Goal: Information Seeking & Learning: Learn about a topic

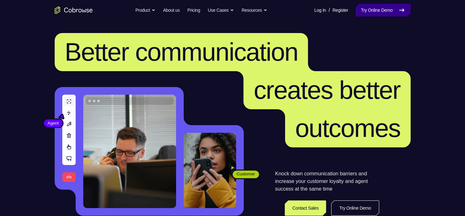
click at [400, 13] on icon at bounding box center [402, 10] width 8 height 8
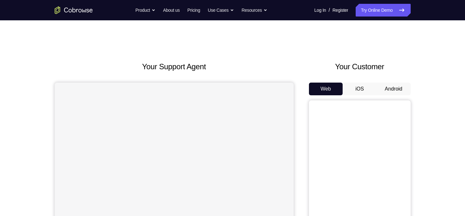
click at [393, 86] on button "Android" at bounding box center [394, 89] width 34 height 13
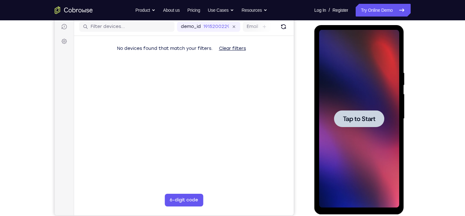
click at [358, 112] on div at bounding box center [359, 118] width 50 height 17
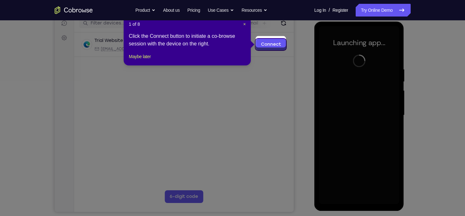
scroll to position [83, 0]
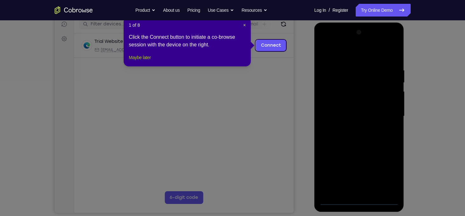
click at [151, 61] on button "Maybe later" at bounding box center [140, 58] width 22 height 8
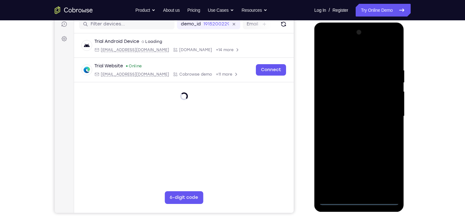
click at [359, 202] on div at bounding box center [359, 116] width 80 height 178
click at [387, 171] on div at bounding box center [359, 116] width 80 height 178
click at [323, 42] on div at bounding box center [359, 116] width 80 height 178
click at [387, 114] on div at bounding box center [359, 116] width 80 height 178
click at [352, 128] on div at bounding box center [359, 116] width 80 height 178
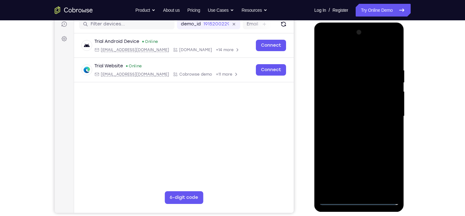
click at [358, 109] on div at bounding box center [359, 116] width 80 height 178
click at [355, 103] on div at bounding box center [359, 116] width 80 height 178
click at [355, 118] on div at bounding box center [359, 116] width 80 height 178
click at [353, 137] on div at bounding box center [359, 116] width 80 height 178
click at [359, 134] on div at bounding box center [359, 116] width 80 height 178
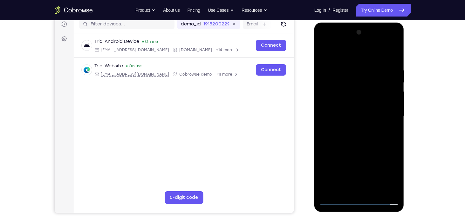
drag, startPoint x: 355, startPoint y: 59, endPoint x: 357, endPoint y: 41, distance: 17.9
click at [357, 41] on div at bounding box center [359, 116] width 80 height 178
click at [363, 148] on div at bounding box center [359, 116] width 80 height 178
click at [395, 142] on div at bounding box center [359, 116] width 80 height 178
click at [397, 143] on div at bounding box center [359, 116] width 80 height 178
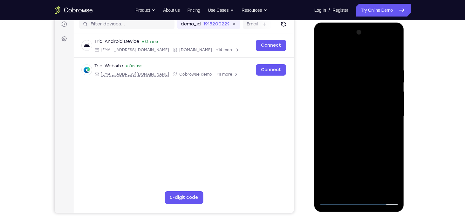
click at [395, 144] on div at bounding box center [359, 116] width 80 height 178
click at [347, 65] on div at bounding box center [359, 116] width 80 height 178
click at [392, 113] on div at bounding box center [359, 116] width 80 height 178
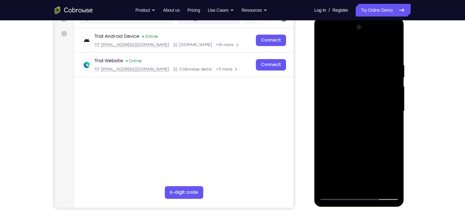
scroll to position [88, 0]
click at [333, 134] on div at bounding box center [359, 111] width 80 height 178
click at [385, 123] on div at bounding box center [359, 111] width 80 height 178
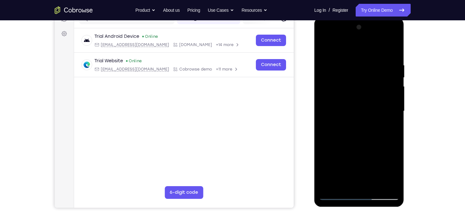
click at [385, 123] on div at bounding box center [359, 111] width 80 height 178
click at [389, 124] on div at bounding box center [359, 111] width 80 height 178
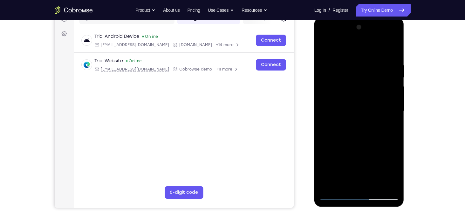
click at [390, 129] on div at bounding box center [359, 111] width 80 height 178
drag, startPoint x: 390, startPoint y: 129, endPoint x: 316, endPoint y: 132, distance: 73.2
click at [316, 132] on div at bounding box center [359, 112] width 90 height 190
click at [386, 123] on div at bounding box center [359, 111] width 80 height 178
click at [384, 75] on div at bounding box center [359, 111] width 80 height 178
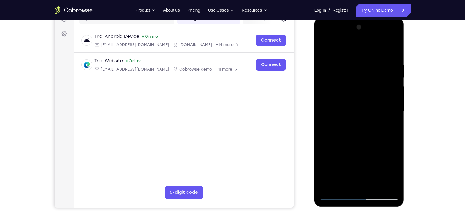
click at [390, 82] on div at bounding box center [359, 111] width 80 height 178
click at [389, 61] on div at bounding box center [359, 111] width 80 height 178
click at [327, 98] on div at bounding box center [359, 111] width 80 height 178
click at [386, 112] on div at bounding box center [359, 111] width 80 height 178
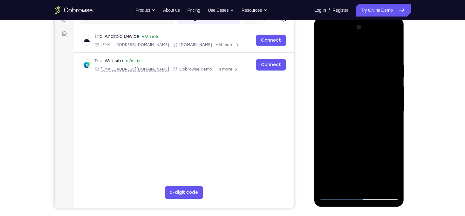
click at [386, 112] on div at bounding box center [359, 111] width 80 height 178
click at [382, 96] on div at bounding box center [359, 111] width 80 height 178
click at [390, 93] on div at bounding box center [359, 111] width 80 height 178
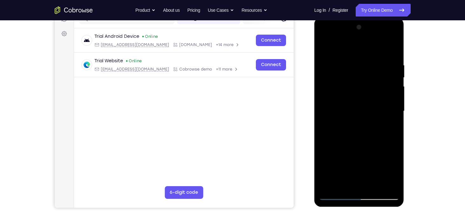
click at [390, 69] on div at bounding box center [359, 111] width 80 height 178
click at [392, 66] on div at bounding box center [359, 111] width 80 height 178
click at [394, 50] on div at bounding box center [359, 111] width 80 height 178
drag, startPoint x: 378, startPoint y: 113, endPoint x: 384, endPoint y: 86, distance: 27.8
click at [384, 86] on div at bounding box center [359, 111] width 80 height 178
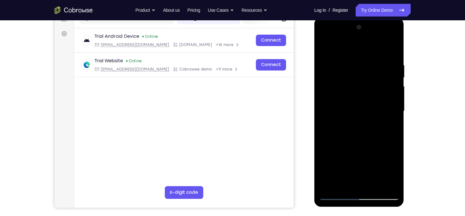
drag, startPoint x: 375, startPoint y: 146, endPoint x: 386, endPoint y: 67, distance: 80.0
click at [386, 67] on div at bounding box center [359, 111] width 80 height 178
drag, startPoint x: 372, startPoint y: 118, endPoint x: 372, endPoint y: 89, distance: 28.6
click at [372, 89] on div at bounding box center [359, 111] width 80 height 178
drag, startPoint x: 375, startPoint y: 144, endPoint x: 371, endPoint y: 62, distance: 81.8
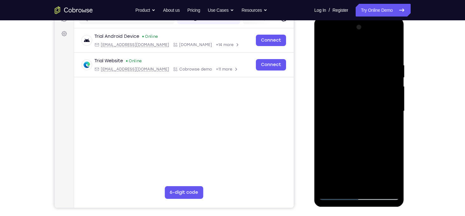
click at [371, 62] on div at bounding box center [359, 111] width 80 height 178
drag, startPoint x: 376, startPoint y: 86, endPoint x: 375, endPoint y: 42, distance: 43.3
click at [375, 42] on div at bounding box center [359, 111] width 80 height 178
drag, startPoint x: 369, startPoint y: 138, endPoint x: 375, endPoint y: 70, distance: 68.9
click at [375, 70] on div at bounding box center [359, 111] width 80 height 178
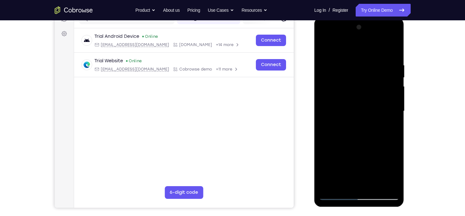
click at [380, 75] on div at bounding box center [359, 111] width 80 height 178
drag, startPoint x: 369, startPoint y: 126, endPoint x: 374, endPoint y: 64, distance: 62.5
click at [374, 64] on div at bounding box center [359, 111] width 80 height 178
drag, startPoint x: 367, startPoint y: 105, endPoint x: 366, endPoint y: 126, distance: 21.3
click at [366, 126] on div at bounding box center [359, 111] width 80 height 178
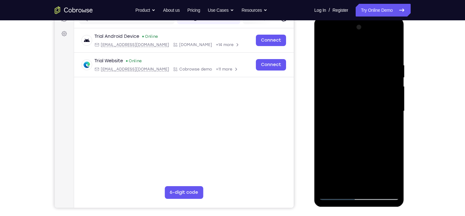
click at [394, 117] on div at bounding box center [359, 111] width 80 height 178
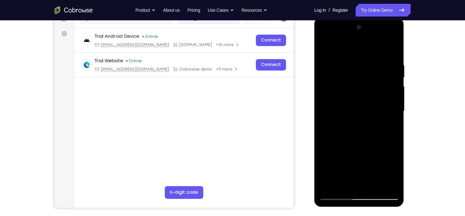
drag, startPoint x: 367, startPoint y: 155, endPoint x: 368, endPoint y: 84, distance: 71.6
click at [368, 84] on div at bounding box center [359, 111] width 80 height 178
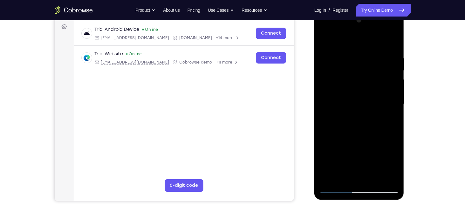
scroll to position [95, 0]
drag, startPoint x: 382, startPoint y: 158, endPoint x: 368, endPoint y: 70, distance: 88.6
click at [368, 70] on div at bounding box center [359, 104] width 80 height 178
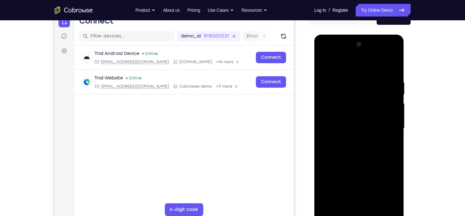
scroll to position [70, 0]
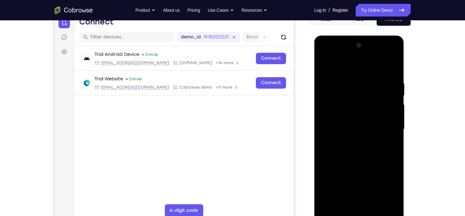
drag, startPoint x: 376, startPoint y: 152, endPoint x: 359, endPoint y: 47, distance: 106.3
click at [359, 47] on div at bounding box center [359, 129] width 80 height 178
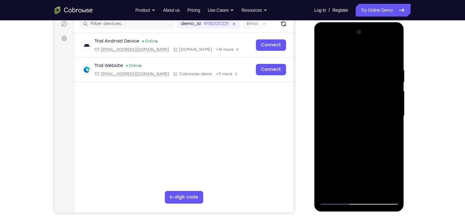
scroll to position [83, 0]
drag, startPoint x: 370, startPoint y: 169, endPoint x: 364, endPoint y: 93, distance: 77.2
click at [364, 93] on div at bounding box center [359, 116] width 80 height 178
drag, startPoint x: 371, startPoint y: 130, endPoint x: 371, endPoint y: 96, distance: 34.0
click at [371, 96] on div at bounding box center [359, 116] width 80 height 178
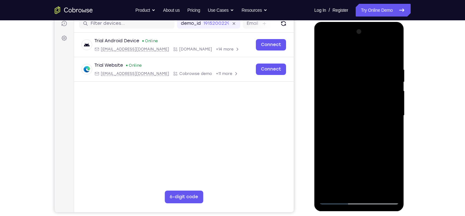
scroll to position [87, 0]
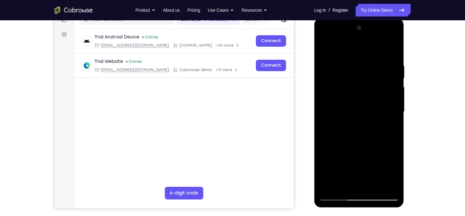
click at [369, 145] on div at bounding box center [359, 112] width 80 height 178
click at [395, 114] on div at bounding box center [359, 112] width 80 height 178
click at [396, 112] on div at bounding box center [359, 112] width 80 height 178
click at [395, 114] on div at bounding box center [359, 112] width 80 height 178
drag, startPoint x: 356, startPoint y: 153, endPoint x: 361, endPoint y: 121, distance: 32.4
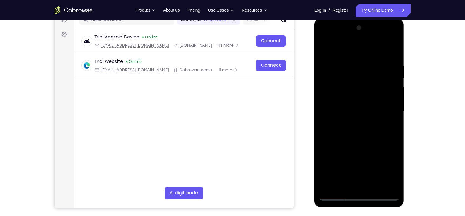
click at [361, 121] on div at bounding box center [359, 112] width 80 height 178
drag, startPoint x: 369, startPoint y: 96, endPoint x: 356, endPoint y: 131, distance: 36.7
click at [356, 131] on div at bounding box center [359, 112] width 80 height 178
drag, startPoint x: 335, startPoint y: 142, endPoint x: 336, endPoint y: 128, distance: 14.3
click at [336, 128] on div at bounding box center [359, 112] width 80 height 178
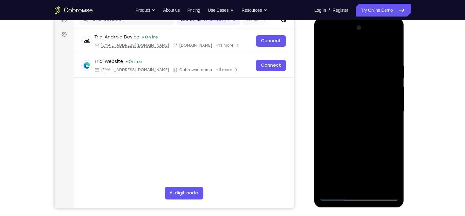
click at [325, 143] on div at bounding box center [359, 112] width 80 height 178
drag, startPoint x: 351, startPoint y: 157, endPoint x: 347, endPoint y: 85, distance: 72.3
click at [347, 85] on div at bounding box center [359, 112] width 80 height 178
drag, startPoint x: 356, startPoint y: 146, endPoint x: 362, endPoint y: 79, distance: 67.3
click at [362, 79] on div at bounding box center [359, 112] width 80 height 178
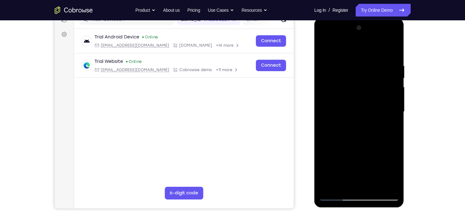
click at [395, 95] on div at bounding box center [359, 112] width 80 height 178
click at [325, 155] on div at bounding box center [359, 112] width 80 height 178
drag, startPoint x: 363, startPoint y: 169, endPoint x: 369, endPoint y: 118, distance: 51.2
click at [369, 118] on div at bounding box center [359, 112] width 80 height 178
drag, startPoint x: 367, startPoint y: 143, endPoint x: 369, endPoint y: 68, distance: 74.4
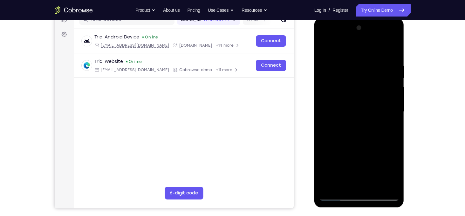
click at [369, 68] on div at bounding box center [359, 112] width 80 height 178
drag, startPoint x: 370, startPoint y: 137, endPoint x: 360, endPoint y: 68, distance: 70.4
click at [360, 68] on div at bounding box center [359, 112] width 80 height 178
drag, startPoint x: 363, startPoint y: 138, endPoint x: 364, endPoint y: 66, distance: 72.5
click at [364, 66] on div at bounding box center [359, 112] width 80 height 178
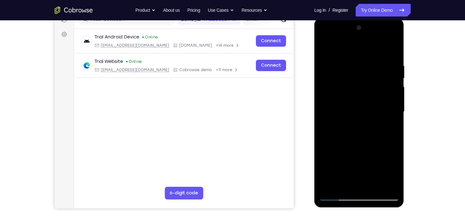
drag, startPoint x: 362, startPoint y: 138, endPoint x: 368, endPoint y: 75, distance: 63.2
click at [368, 75] on div at bounding box center [359, 112] width 80 height 178
drag, startPoint x: 367, startPoint y: 135, endPoint x: 371, endPoint y: 74, distance: 61.5
click at [371, 74] on div at bounding box center [359, 112] width 80 height 178
drag, startPoint x: 372, startPoint y: 74, endPoint x: 370, endPoint y: 114, distance: 40.1
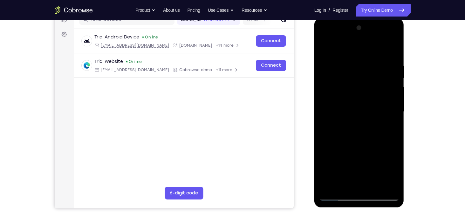
click at [370, 114] on div at bounding box center [359, 112] width 80 height 178
drag, startPoint x: 360, startPoint y: 160, endPoint x: 354, endPoint y: 132, distance: 27.9
click at [354, 132] on div at bounding box center [359, 112] width 80 height 178
drag, startPoint x: 360, startPoint y: 100, endPoint x: 359, endPoint y: 128, distance: 28.6
click at [359, 128] on div at bounding box center [359, 112] width 80 height 178
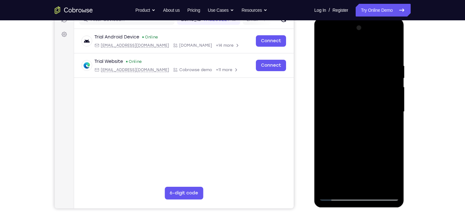
drag, startPoint x: 348, startPoint y: 111, endPoint x: 350, endPoint y: 96, distance: 15.1
click at [350, 96] on div at bounding box center [359, 112] width 80 height 178
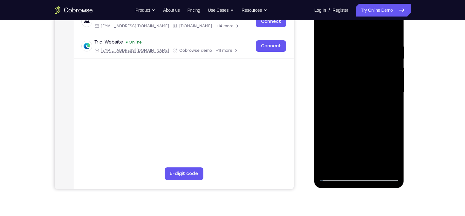
scroll to position [107, 0]
drag, startPoint x: 358, startPoint y: 138, endPoint x: 358, endPoint y: 80, distance: 57.2
click at [358, 80] on div at bounding box center [359, 92] width 80 height 178
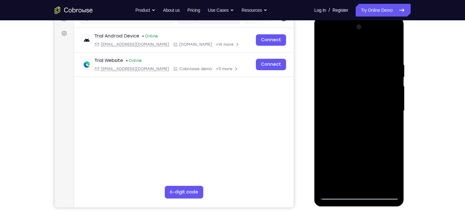
scroll to position [87, 0]
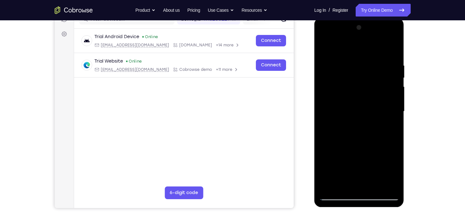
drag, startPoint x: 362, startPoint y: 109, endPoint x: 362, endPoint y: 58, distance: 50.9
click at [362, 58] on div at bounding box center [359, 112] width 80 height 178
drag, startPoint x: 360, startPoint y: 136, endPoint x: 368, endPoint y: 69, distance: 67.5
click at [368, 69] on div at bounding box center [359, 112] width 80 height 178
drag, startPoint x: 369, startPoint y: 97, endPoint x: 367, endPoint y: 117, distance: 20.4
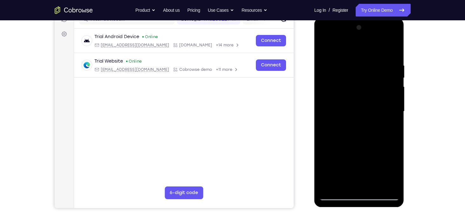
click at [367, 117] on div at bounding box center [359, 112] width 80 height 178
drag, startPoint x: 376, startPoint y: 138, endPoint x: 369, endPoint y: 178, distance: 40.1
click at [369, 178] on div at bounding box center [359, 112] width 80 height 178
drag, startPoint x: 368, startPoint y: 162, endPoint x: 385, endPoint y: 95, distance: 68.5
click at [385, 95] on div at bounding box center [359, 112] width 80 height 178
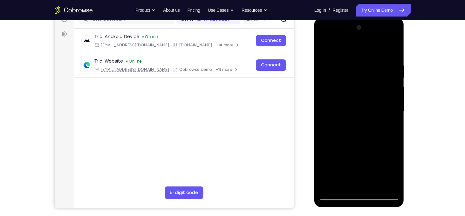
drag, startPoint x: 376, startPoint y: 91, endPoint x: 377, endPoint y: 81, distance: 9.9
click at [377, 81] on div at bounding box center [359, 112] width 80 height 178
drag, startPoint x: 367, startPoint y: 134, endPoint x: 368, endPoint y: 81, distance: 52.8
click at [368, 81] on div at bounding box center [359, 112] width 80 height 178
drag, startPoint x: 367, startPoint y: 84, endPoint x: 359, endPoint y: 134, distance: 50.9
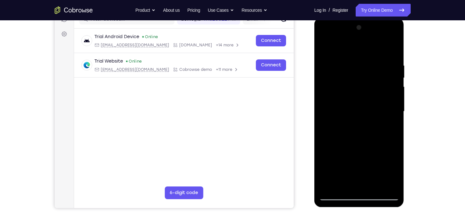
click at [359, 134] on div at bounding box center [359, 112] width 80 height 178
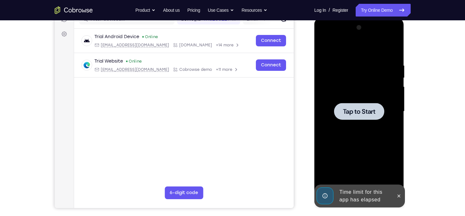
click at [369, 110] on span "Tap to Start" at bounding box center [359, 111] width 32 height 6
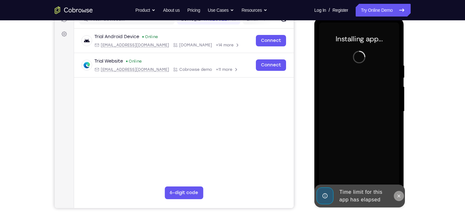
click at [397, 195] on icon at bounding box center [399, 196] width 5 height 5
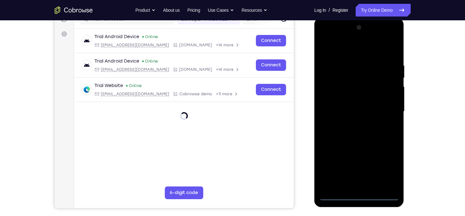
click at [360, 195] on div at bounding box center [359, 112] width 80 height 178
click at [389, 166] on div at bounding box center [359, 112] width 80 height 178
click at [326, 37] on div at bounding box center [359, 112] width 80 height 178
click at [385, 111] on div at bounding box center [359, 112] width 80 height 178
click at [353, 122] on div at bounding box center [359, 112] width 80 height 178
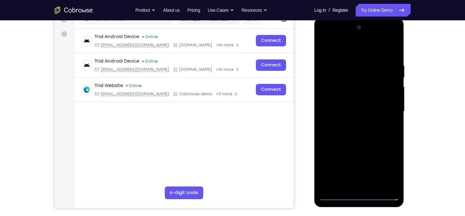
click at [362, 105] on div at bounding box center [359, 112] width 80 height 178
click at [384, 97] on div at bounding box center [359, 112] width 80 height 178
click at [370, 110] on div at bounding box center [359, 112] width 80 height 178
click at [348, 134] on div at bounding box center [359, 112] width 80 height 178
click at [343, 129] on div at bounding box center [359, 112] width 80 height 178
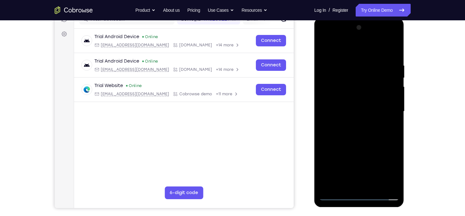
drag, startPoint x: 342, startPoint y: 52, endPoint x: 341, endPoint y: 34, distance: 18.8
click at [341, 34] on div at bounding box center [359, 112] width 80 height 178
click at [373, 140] on div at bounding box center [359, 112] width 80 height 178
click at [349, 61] on div at bounding box center [359, 112] width 80 height 178
click at [392, 104] on div at bounding box center [359, 112] width 80 height 178
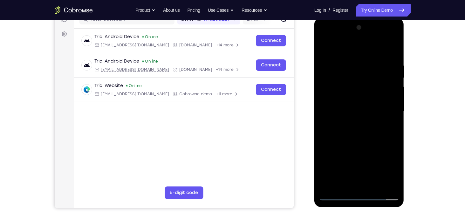
click at [392, 104] on div at bounding box center [359, 112] width 80 height 178
click at [327, 98] on div at bounding box center [359, 112] width 80 height 178
click at [390, 68] on div at bounding box center [359, 112] width 80 height 178
drag, startPoint x: 398, startPoint y: 84, endPoint x: 322, endPoint y: 95, distance: 76.4
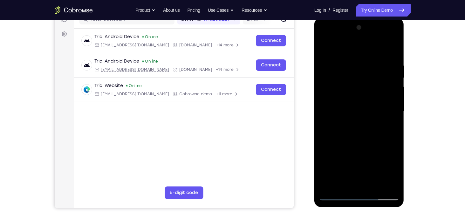
click at [322, 95] on div at bounding box center [359, 112] width 80 height 178
drag, startPoint x: 383, startPoint y: 106, endPoint x: 332, endPoint y: 106, distance: 50.6
click at [332, 106] on div at bounding box center [359, 112] width 80 height 178
click at [393, 48] on div at bounding box center [359, 112] width 80 height 178
click at [375, 187] on div at bounding box center [359, 112] width 80 height 178
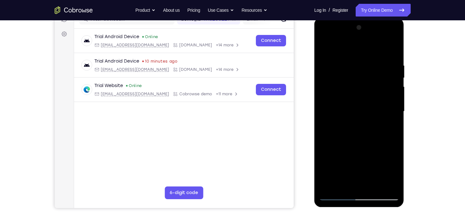
click at [359, 144] on div at bounding box center [359, 112] width 80 height 178
drag, startPoint x: 368, startPoint y: 106, endPoint x: 363, endPoint y: 140, distance: 34.3
click at [363, 140] on div at bounding box center [359, 112] width 80 height 178
click at [394, 77] on div at bounding box center [359, 112] width 80 height 178
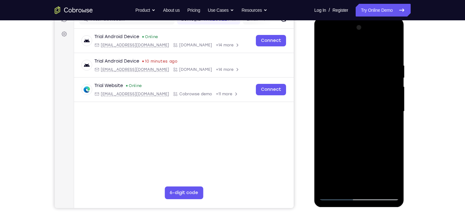
click at [324, 77] on div at bounding box center [359, 112] width 80 height 178
click at [324, 49] on div at bounding box center [359, 112] width 80 height 178
click at [326, 46] on div at bounding box center [359, 112] width 80 height 178
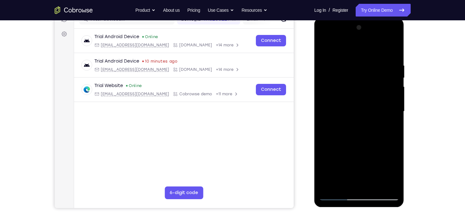
drag, startPoint x: 369, startPoint y: 156, endPoint x: 369, endPoint y: 86, distance: 70.6
click at [369, 86] on div at bounding box center [359, 112] width 80 height 178
drag, startPoint x: 366, startPoint y: 143, endPoint x: 365, endPoint y: 40, distance: 102.7
click at [365, 40] on div at bounding box center [359, 112] width 80 height 178
drag, startPoint x: 371, startPoint y: 115, endPoint x: 369, endPoint y: 55, distance: 59.5
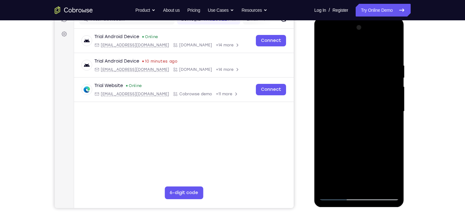
click at [369, 55] on div at bounding box center [359, 112] width 80 height 178
drag, startPoint x: 366, startPoint y: 137, endPoint x: 369, endPoint y: 89, distance: 47.8
click at [369, 89] on div at bounding box center [359, 112] width 80 height 178
drag, startPoint x: 365, startPoint y: 143, endPoint x: 368, endPoint y: 90, distance: 52.8
click at [368, 90] on div at bounding box center [359, 112] width 80 height 178
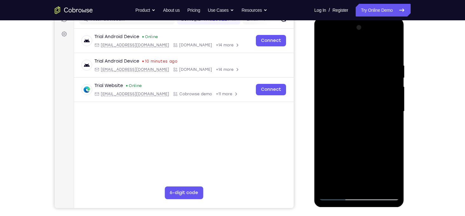
drag, startPoint x: 365, startPoint y: 107, endPoint x: 369, endPoint y: 68, distance: 38.7
click at [369, 68] on div at bounding box center [359, 112] width 80 height 178
drag, startPoint x: 360, startPoint y: 131, endPoint x: 362, endPoint y: 72, distance: 58.3
click at [362, 72] on div at bounding box center [359, 112] width 80 height 178
drag, startPoint x: 359, startPoint y: 134, endPoint x: 362, endPoint y: 76, distance: 57.7
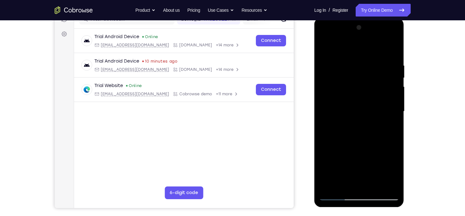
click at [362, 76] on div at bounding box center [359, 112] width 80 height 178
drag, startPoint x: 364, startPoint y: 160, endPoint x: 366, endPoint y: 81, distance: 79.2
click at [366, 81] on div at bounding box center [359, 112] width 80 height 178
drag, startPoint x: 366, startPoint y: 93, endPoint x: 368, endPoint y: 133, distance: 39.8
click at [368, 133] on div at bounding box center [359, 112] width 80 height 178
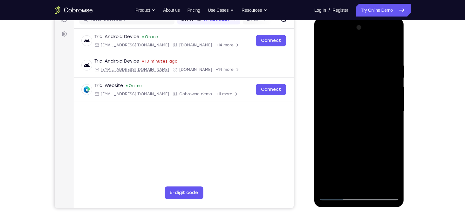
drag, startPoint x: 369, startPoint y: 112, endPoint x: 365, endPoint y: 133, distance: 22.0
click at [365, 133] on div at bounding box center [359, 112] width 80 height 178
click at [327, 165] on div at bounding box center [359, 112] width 80 height 178
drag, startPoint x: 379, startPoint y: 172, endPoint x: 369, endPoint y: 138, distance: 35.4
click at [369, 138] on div at bounding box center [359, 112] width 80 height 178
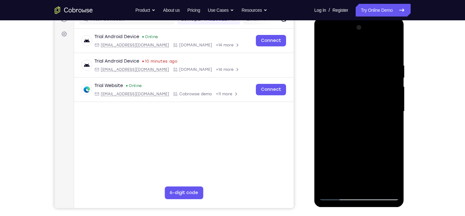
drag, startPoint x: 367, startPoint y: 154, endPoint x: 360, endPoint y: 103, distance: 51.3
click at [360, 103] on div at bounding box center [359, 112] width 80 height 178
drag, startPoint x: 365, startPoint y: 143, endPoint x: 376, endPoint y: 83, distance: 61.0
click at [376, 83] on div at bounding box center [359, 112] width 80 height 178
click at [395, 118] on div at bounding box center [359, 112] width 80 height 178
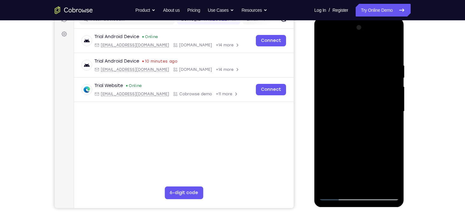
click at [395, 118] on div at bounding box center [359, 112] width 80 height 178
click at [396, 118] on div at bounding box center [359, 112] width 80 height 178
drag, startPoint x: 366, startPoint y: 141, endPoint x: 366, endPoint y: 63, distance: 77.9
click at [366, 63] on div at bounding box center [359, 112] width 80 height 178
drag, startPoint x: 367, startPoint y: 131, endPoint x: 376, endPoint y: 62, distance: 69.6
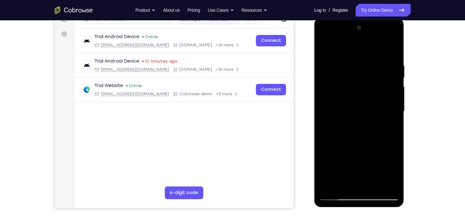
click at [376, 62] on div at bounding box center [359, 112] width 80 height 178
drag, startPoint x: 366, startPoint y: 127, endPoint x: 374, endPoint y: 93, distance: 34.6
click at [374, 93] on div at bounding box center [359, 112] width 80 height 178
drag, startPoint x: 368, startPoint y: 130, endPoint x: 374, endPoint y: 97, distance: 33.2
click at [374, 97] on div at bounding box center [359, 112] width 80 height 178
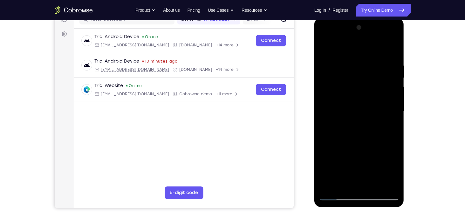
click at [324, 136] on div at bounding box center [359, 112] width 80 height 178
drag, startPoint x: 356, startPoint y: 154, endPoint x: 357, endPoint y: 117, distance: 36.9
click at [357, 117] on div at bounding box center [359, 112] width 80 height 178
drag, startPoint x: 354, startPoint y: 156, endPoint x: 361, endPoint y: 89, distance: 68.2
click at [361, 89] on div at bounding box center [359, 112] width 80 height 178
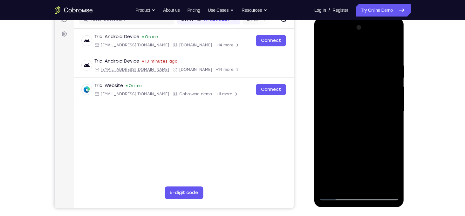
drag, startPoint x: 360, startPoint y: 102, endPoint x: 355, endPoint y: 139, distance: 36.5
click at [355, 139] on div at bounding box center [359, 112] width 80 height 178
drag, startPoint x: 364, startPoint y: 154, endPoint x: 366, endPoint y: 181, distance: 27.1
click at [366, 181] on div at bounding box center [359, 112] width 80 height 178
drag, startPoint x: 376, startPoint y: 141, endPoint x: 374, endPoint y: 121, distance: 19.2
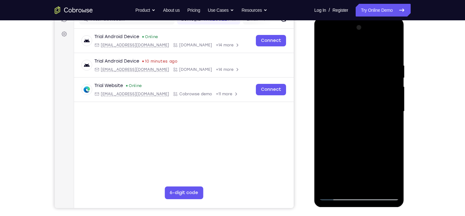
click at [374, 121] on div at bounding box center [359, 112] width 80 height 178
click at [336, 159] on div at bounding box center [359, 112] width 80 height 178
drag, startPoint x: 368, startPoint y: 163, endPoint x: 362, endPoint y: 65, distance: 98.7
click at [362, 65] on div at bounding box center [359, 112] width 80 height 178
drag, startPoint x: 366, startPoint y: 115, endPoint x: 366, endPoint y: 76, distance: 39.4
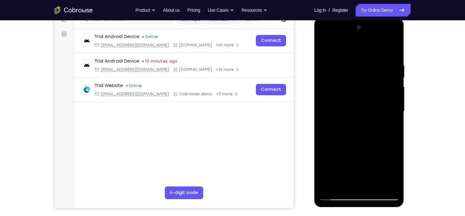
click at [366, 76] on div at bounding box center [359, 112] width 80 height 178
click at [395, 107] on div at bounding box center [359, 112] width 80 height 178
click at [396, 108] on div at bounding box center [359, 112] width 80 height 178
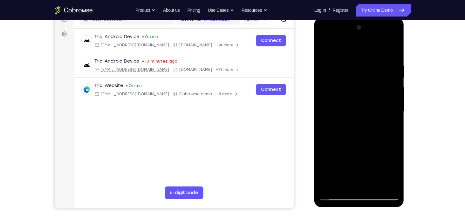
click at [396, 108] on div at bounding box center [359, 112] width 80 height 178
drag, startPoint x: 376, startPoint y: 137, endPoint x: 371, endPoint y: 62, distance: 75.2
click at [371, 62] on div at bounding box center [359, 112] width 80 height 178
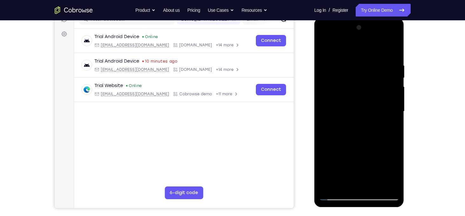
drag, startPoint x: 367, startPoint y: 163, endPoint x: 371, endPoint y: 89, distance: 73.6
drag, startPoint x: 371, startPoint y: 89, endPoint x: 382, endPoint y: 122, distance: 34.2
click at [382, 122] on div at bounding box center [359, 112] width 80 height 178
drag, startPoint x: 374, startPoint y: 103, endPoint x: 371, endPoint y: 140, distance: 37.3
click at [371, 140] on div at bounding box center [359, 112] width 80 height 178
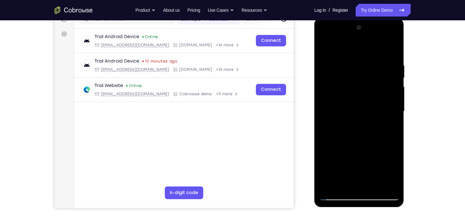
click at [395, 95] on div at bounding box center [359, 112] width 80 height 178
drag, startPoint x: 370, startPoint y: 146, endPoint x: 375, endPoint y: 58, distance: 88.5
click at [375, 58] on div at bounding box center [359, 112] width 80 height 178
click at [375, 185] on div at bounding box center [359, 112] width 80 height 178
click at [329, 91] on div at bounding box center [359, 112] width 80 height 178
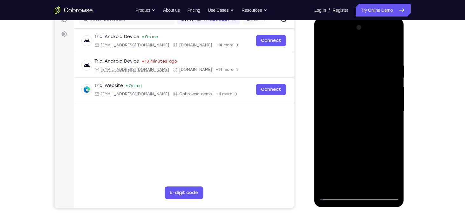
click at [336, 48] on div at bounding box center [359, 112] width 80 height 178
drag, startPoint x: 353, startPoint y: 108, endPoint x: 351, endPoint y: 47, distance: 61.4
click at [351, 47] on div at bounding box center [359, 112] width 80 height 178
click at [372, 82] on div at bounding box center [359, 112] width 80 height 178
drag, startPoint x: 362, startPoint y: 83, endPoint x: 362, endPoint y: 126, distance: 42.3
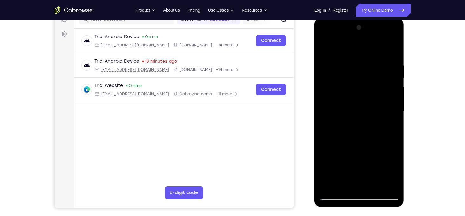
click at [362, 126] on div at bounding box center [359, 112] width 80 height 178
drag, startPoint x: 361, startPoint y: 105, endPoint x: 357, endPoint y: 144, distance: 40.0
click at [357, 144] on div at bounding box center [359, 112] width 80 height 178
click at [323, 45] on div at bounding box center [359, 112] width 80 height 178
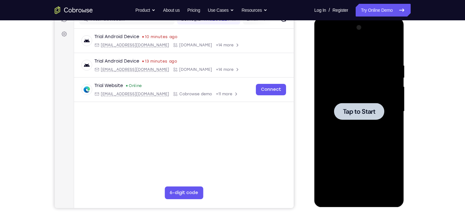
click at [337, 88] on div at bounding box center [359, 112] width 80 height 178
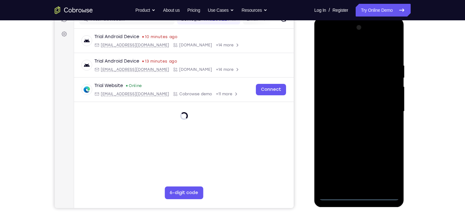
click at [360, 195] on div at bounding box center [359, 112] width 80 height 178
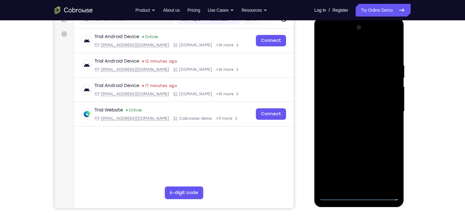
click at [386, 167] on div at bounding box center [359, 112] width 80 height 178
click at [326, 39] on div at bounding box center [359, 112] width 80 height 178
click at [384, 107] on div at bounding box center [359, 112] width 80 height 178
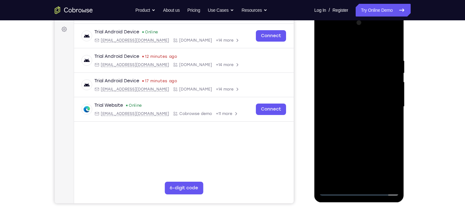
scroll to position [92, 0]
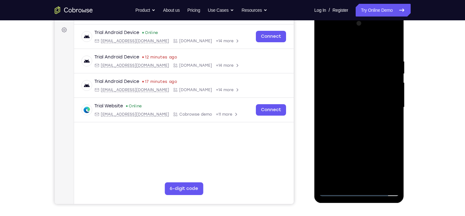
click at [354, 120] on div at bounding box center [359, 107] width 80 height 178
click at [363, 102] on div at bounding box center [359, 107] width 80 height 178
click at [360, 82] on div at bounding box center [359, 107] width 80 height 178
click at [350, 95] on div at bounding box center [359, 107] width 80 height 178
click at [345, 106] on div at bounding box center [359, 107] width 80 height 178
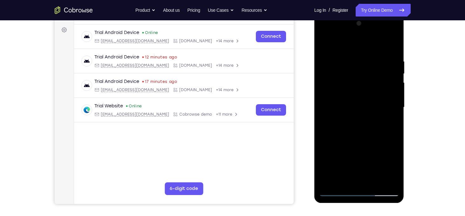
click at [343, 127] on div at bounding box center [359, 107] width 80 height 178
click at [394, 53] on div at bounding box center [359, 107] width 80 height 178
click at [390, 48] on div at bounding box center [359, 107] width 80 height 178
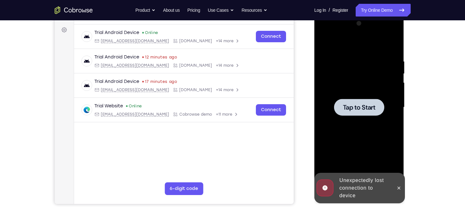
click at [362, 93] on div at bounding box center [359, 107] width 80 height 178
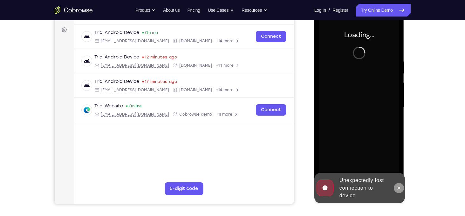
click at [402, 189] on button at bounding box center [399, 188] width 10 height 10
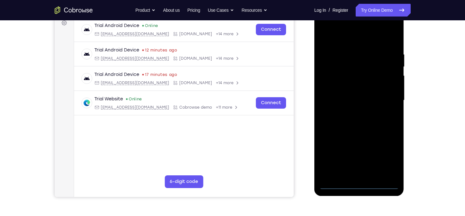
scroll to position [98, 0]
click at [360, 185] on div at bounding box center [359, 101] width 80 height 178
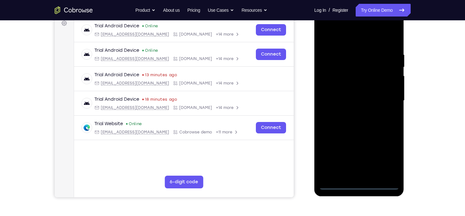
click at [385, 156] on div at bounding box center [359, 101] width 80 height 178
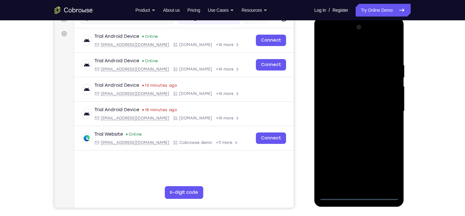
scroll to position [87, 0]
click at [328, 37] on div at bounding box center [359, 112] width 80 height 178
click at [385, 107] on div at bounding box center [359, 112] width 80 height 178
click at [354, 123] on div at bounding box center [359, 112] width 80 height 178
click at [355, 105] on div at bounding box center [359, 112] width 80 height 178
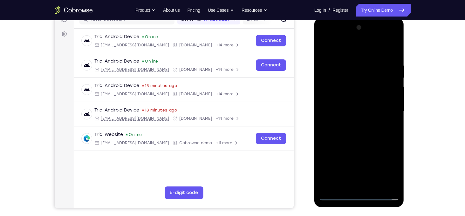
click at [352, 102] on div at bounding box center [359, 112] width 80 height 178
click at [348, 111] on div at bounding box center [359, 112] width 80 height 178
click at [344, 123] on div at bounding box center [359, 112] width 80 height 178
click at [343, 129] on div at bounding box center [359, 112] width 80 height 178
click at [343, 118] on div at bounding box center [359, 112] width 80 height 178
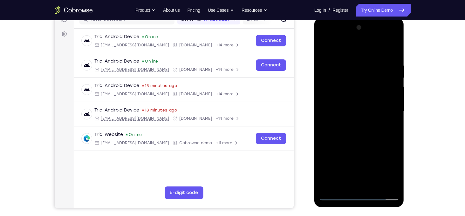
click at [341, 113] on div at bounding box center [359, 112] width 80 height 178
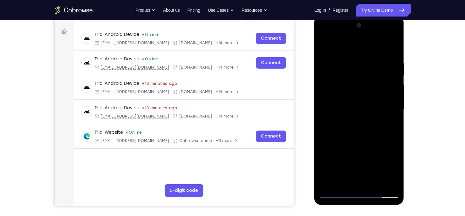
click at [367, 139] on div at bounding box center [359, 109] width 80 height 178
drag, startPoint x: 351, startPoint y: 50, endPoint x: 350, endPoint y: 23, distance: 27.4
click at [350, 23] on div at bounding box center [359, 109] width 80 height 178
click at [350, 56] on div at bounding box center [359, 109] width 80 height 178
click at [378, 62] on div at bounding box center [359, 109] width 80 height 178
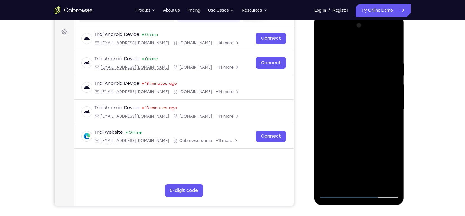
click at [392, 65] on div at bounding box center [359, 109] width 80 height 178
click at [393, 59] on div at bounding box center [359, 109] width 80 height 178
click at [392, 52] on div at bounding box center [359, 109] width 80 height 178
drag, startPoint x: 373, startPoint y: 137, endPoint x: 373, endPoint y: 82, distance: 55.3
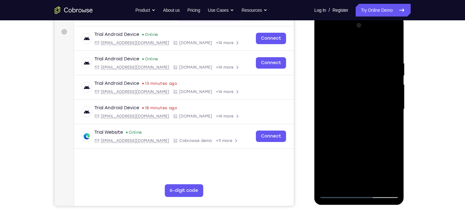
click at [373, 82] on div at bounding box center [359, 109] width 80 height 178
drag, startPoint x: 366, startPoint y: 82, endPoint x: 369, endPoint y: 50, distance: 32.2
click at [369, 50] on div at bounding box center [359, 109] width 80 height 178
drag, startPoint x: 349, startPoint y: 122, endPoint x: 364, endPoint y: 73, distance: 51.0
click at [364, 73] on div at bounding box center [359, 109] width 80 height 178
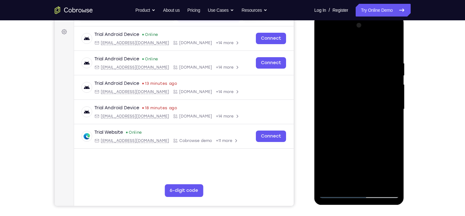
drag, startPoint x: 364, startPoint y: 141, endPoint x: 361, endPoint y: 78, distance: 63.4
click at [361, 78] on div at bounding box center [359, 109] width 80 height 178
drag, startPoint x: 380, startPoint y: 156, endPoint x: 377, endPoint y: 109, distance: 47.1
click at [377, 109] on div at bounding box center [359, 109] width 80 height 178
click at [395, 90] on div at bounding box center [359, 109] width 80 height 178
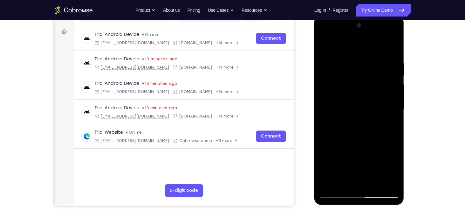
click at [394, 90] on div at bounding box center [359, 109] width 80 height 178
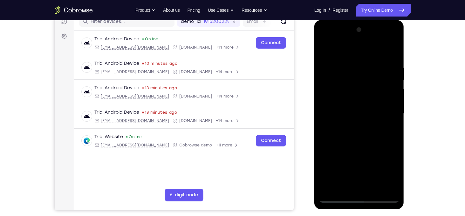
scroll to position [83, 0]
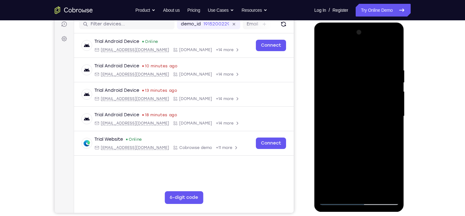
drag, startPoint x: 367, startPoint y: 149, endPoint x: 367, endPoint y: 81, distance: 67.7
click at [367, 81] on div at bounding box center [359, 116] width 80 height 178
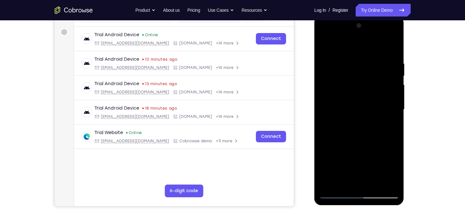
scroll to position [89, 0]
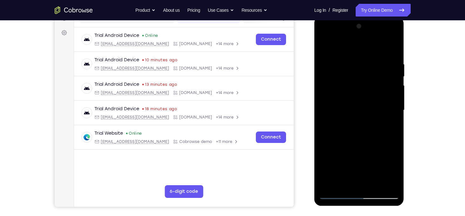
drag, startPoint x: 358, startPoint y: 130, endPoint x: 357, endPoint y: 66, distance: 63.6
click at [357, 66] on div at bounding box center [359, 110] width 80 height 178
drag, startPoint x: 356, startPoint y: 112, endPoint x: 356, endPoint y: 62, distance: 50.6
click at [356, 62] on div at bounding box center [359, 110] width 80 height 178
drag, startPoint x: 369, startPoint y: 129, endPoint x: 366, endPoint y: 99, distance: 30.7
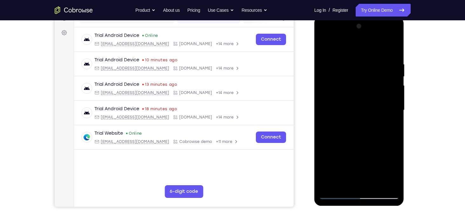
click at [366, 99] on div at bounding box center [359, 110] width 80 height 178
drag, startPoint x: 360, startPoint y: 105, endPoint x: 353, endPoint y: 69, distance: 36.3
click at [353, 69] on div at bounding box center [359, 110] width 80 height 178
drag, startPoint x: 366, startPoint y: 142, endPoint x: 365, endPoint y: 78, distance: 63.9
click at [365, 78] on div at bounding box center [359, 110] width 80 height 178
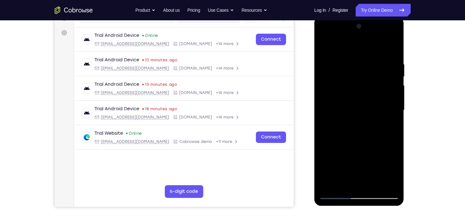
drag, startPoint x: 366, startPoint y: 138, endPoint x: 369, endPoint y: 88, distance: 50.0
click at [369, 88] on div at bounding box center [359, 110] width 80 height 178
drag, startPoint x: 372, startPoint y: 110, endPoint x: 372, endPoint y: 97, distance: 13.4
click at [372, 97] on div at bounding box center [359, 110] width 80 height 178
drag, startPoint x: 353, startPoint y: 140, endPoint x: 358, endPoint y: 109, distance: 31.5
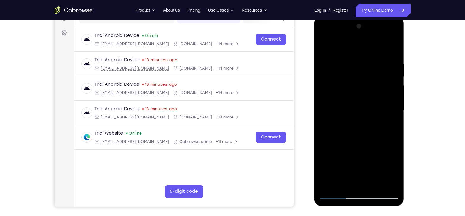
click at [358, 109] on div at bounding box center [359, 110] width 80 height 178
click at [323, 156] on div at bounding box center [359, 110] width 80 height 178
drag, startPoint x: 366, startPoint y: 136, endPoint x: 369, endPoint y: 106, distance: 30.3
click at [369, 106] on div at bounding box center [359, 110] width 80 height 178
click at [343, 185] on div at bounding box center [359, 110] width 80 height 178
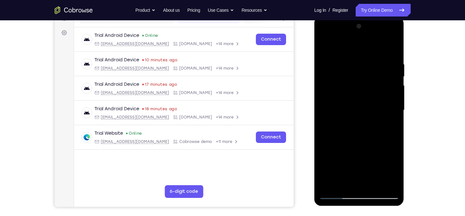
click at [351, 47] on div at bounding box center [359, 110] width 80 height 178
drag, startPoint x: 352, startPoint y: 76, endPoint x: 350, endPoint y: 112, distance: 36.0
click at [350, 112] on div at bounding box center [359, 110] width 80 height 178
click at [352, 54] on div at bounding box center [359, 110] width 80 height 178
drag, startPoint x: 359, startPoint y: 78, endPoint x: 361, endPoint y: 121, distance: 43.6
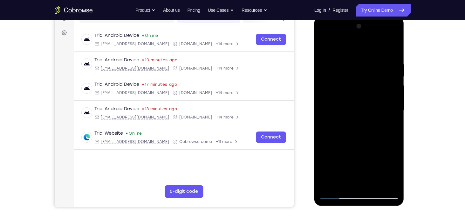
click at [361, 121] on div at bounding box center [359, 110] width 80 height 178
drag, startPoint x: 357, startPoint y: 97, endPoint x: 349, endPoint y: 141, distance: 44.2
click at [349, 141] on div at bounding box center [359, 110] width 80 height 178
click at [325, 45] on div at bounding box center [359, 110] width 80 height 178
click at [348, 59] on div at bounding box center [359, 110] width 80 height 178
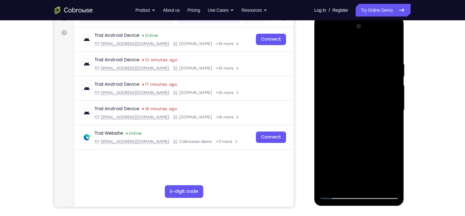
drag, startPoint x: 392, startPoint y: 113, endPoint x: 335, endPoint y: 113, distance: 56.9
click at [335, 113] on div at bounding box center [359, 110] width 80 height 178
click at [393, 48] on div at bounding box center [359, 110] width 80 height 178
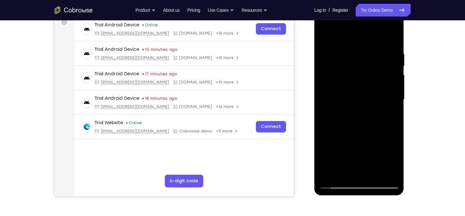
scroll to position [99, 0]
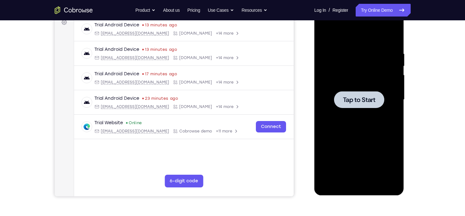
click at [386, 105] on div at bounding box center [359, 100] width 80 height 178
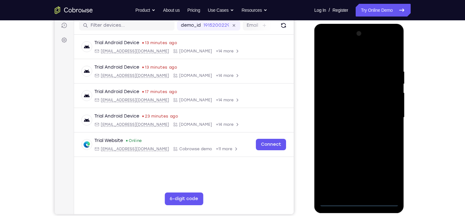
scroll to position [85, 0]
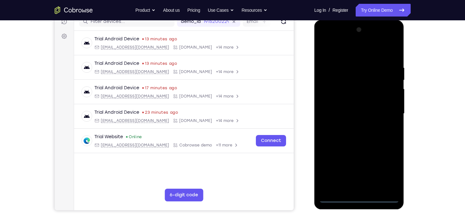
click at [359, 199] on div at bounding box center [359, 114] width 80 height 178
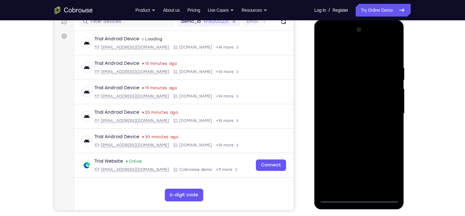
click at [387, 169] on div at bounding box center [359, 114] width 80 height 178
click at [325, 40] on div at bounding box center [359, 114] width 80 height 178
click at [385, 110] on div at bounding box center [359, 114] width 80 height 178
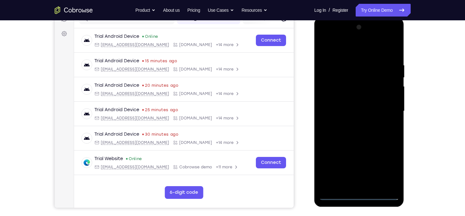
scroll to position [88, 0]
click at [367, 188] on div at bounding box center [359, 111] width 80 height 178
click at [378, 105] on div at bounding box center [359, 111] width 80 height 178
click at [384, 99] on div at bounding box center [359, 111] width 80 height 178
click at [358, 110] on div at bounding box center [359, 111] width 80 height 178
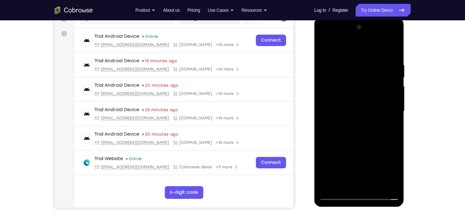
click at [347, 134] on div at bounding box center [359, 111] width 80 height 178
click at [356, 130] on div at bounding box center [359, 111] width 80 height 178
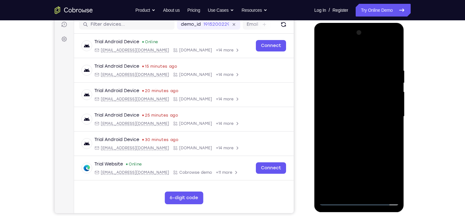
scroll to position [83, 0]
click at [364, 148] on div at bounding box center [359, 116] width 80 height 178
click at [350, 64] on div at bounding box center [359, 116] width 80 height 178
click at [393, 98] on div at bounding box center [359, 116] width 80 height 178
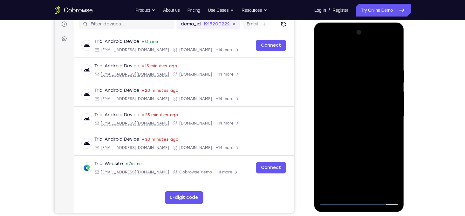
click at [393, 98] on div at bounding box center [359, 116] width 80 height 178
drag, startPoint x: 393, startPoint y: 98, endPoint x: 341, endPoint y: 92, distance: 52.1
click at [341, 92] on div at bounding box center [359, 116] width 80 height 178
click at [392, 102] on div at bounding box center [359, 116] width 80 height 178
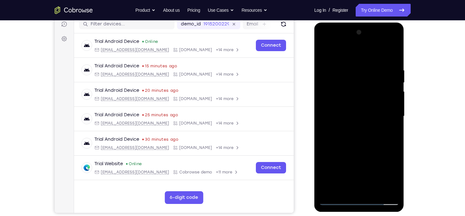
click at [387, 87] on div at bounding box center [359, 116] width 80 height 178
click at [395, 76] on div at bounding box center [359, 116] width 80 height 178
click at [392, 70] on div at bounding box center [359, 116] width 80 height 178
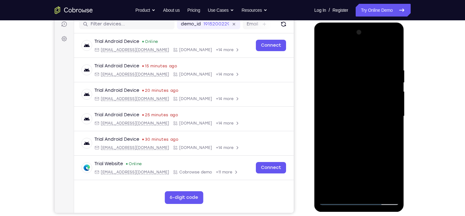
click at [392, 67] on div at bounding box center [359, 116] width 80 height 178
click at [392, 56] on div at bounding box center [359, 116] width 80 height 178
drag, startPoint x: 376, startPoint y: 153, endPoint x: 366, endPoint y: 108, distance: 45.5
click at [366, 108] on div at bounding box center [359, 116] width 80 height 178
drag, startPoint x: 364, startPoint y: 116, endPoint x: 364, endPoint y: 96, distance: 20.4
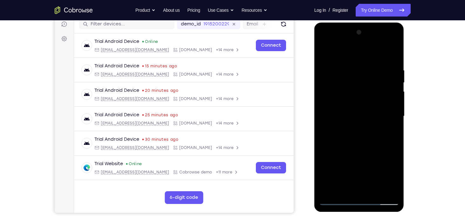
click at [364, 96] on div at bounding box center [359, 116] width 80 height 178
drag, startPoint x: 368, startPoint y: 108, endPoint x: 369, endPoint y: 81, distance: 27.0
click at [369, 81] on div at bounding box center [359, 116] width 80 height 178
drag, startPoint x: 367, startPoint y: 112, endPoint x: 370, endPoint y: 73, distance: 39.2
click at [370, 73] on div at bounding box center [359, 116] width 80 height 178
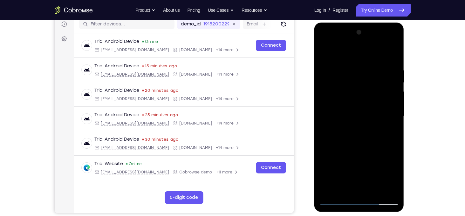
drag, startPoint x: 369, startPoint y: 146, endPoint x: 366, endPoint y: 76, distance: 70.6
click at [366, 76] on div at bounding box center [359, 116] width 80 height 178
click at [393, 93] on div at bounding box center [359, 116] width 80 height 178
click at [394, 93] on div at bounding box center [359, 116] width 80 height 178
drag, startPoint x: 370, startPoint y: 152, endPoint x: 369, endPoint y: 88, distance: 63.3
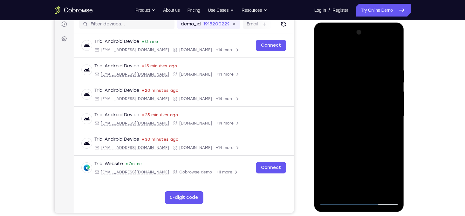
click at [369, 88] on div at bounding box center [359, 116] width 80 height 178
drag, startPoint x: 373, startPoint y: 142, endPoint x: 373, endPoint y: 81, distance: 61.1
click at [373, 81] on div at bounding box center [359, 116] width 80 height 178
click at [394, 115] on div at bounding box center [359, 116] width 80 height 178
drag, startPoint x: 382, startPoint y: 141, endPoint x: 380, endPoint y: 101, distance: 39.2
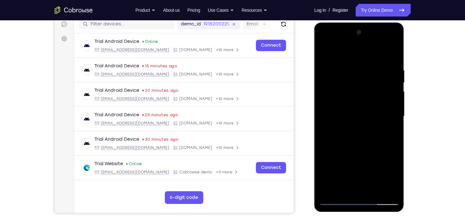
click at [380, 101] on div at bounding box center [359, 116] width 80 height 178
click at [323, 125] on div at bounding box center [359, 116] width 80 height 178
drag, startPoint x: 343, startPoint y: 94, endPoint x: 346, endPoint y: 153, distance: 58.3
click at [346, 153] on div at bounding box center [359, 116] width 80 height 178
click at [354, 78] on div at bounding box center [359, 116] width 80 height 178
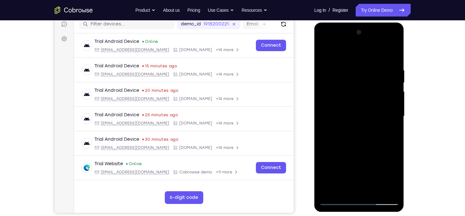
click at [325, 128] on div at bounding box center [359, 116] width 80 height 178
drag, startPoint x: 362, startPoint y: 91, endPoint x: 357, endPoint y: 50, distance: 41.3
click at [357, 50] on div at bounding box center [359, 116] width 80 height 178
drag, startPoint x: 368, startPoint y: 163, endPoint x: 365, endPoint y: 76, distance: 87.2
click at [365, 76] on div at bounding box center [359, 116] width 80 height 178
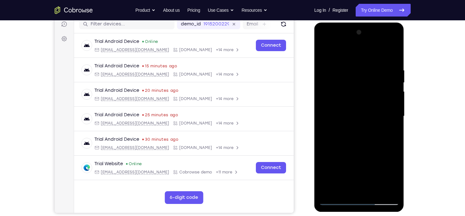
drag, startPoint x: 375, startPoint y: 118, endPoint x: 373, endPoint y: 154, distance: 36.0
click at [373, 154] on div at bounding box center [359, 116] width 80 height 178
click at [364, 120] on div at bounding box center [359, 116] width 80 height 178
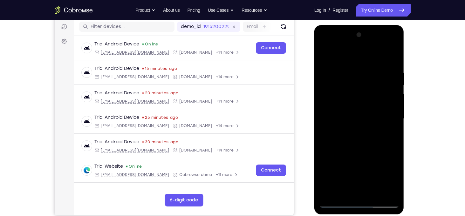
scroll to position [80, 0]
click at [349, 154] on div at bounding box center [359, 119] width 80 height 178
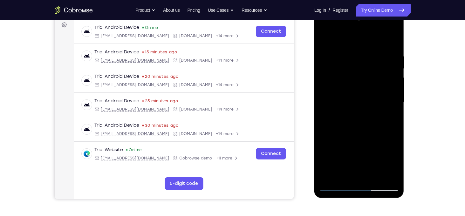
scroll to position [97, 0]
drag, startPoint x: 346, startPoint y: 158, endPoint x: 349, endPoint y: 113, distance: 45.2
click at [349, 113] on div at bounding box center [359, 102] width 80 height 178
drag, startPoint x: 347, startPoint y: 156, endPoint x: 345, endPoint y: 122, distance: 34.4
click at [345, 122] on div at bounding box center [359, 102] width 80 height 178
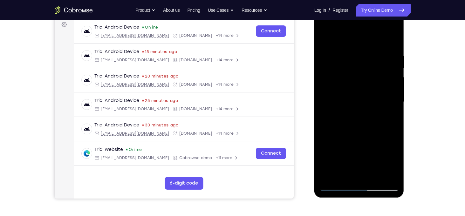
click at [364, 116] on div at bounding box center [359, 102] width 80 height 178
click at [382, 115] on div at bounding box center [359, 102] width 80 height 178
click at [360, 116] on div at bounding box center [359, 102] width 80 height 178
click at [339, 118] on div at bounding box center [359, 102] width 80 height 178
click at [366, 115] on div at bounding box center [359, 102] width 80 height 178
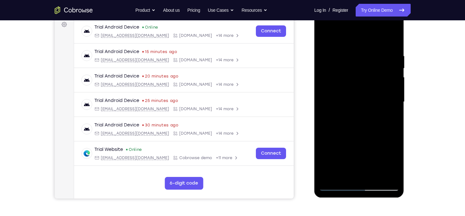
click at [383, 113] on div at bounding box center [359, 102] width 80 height 178
drag, startPoint x: 339, startPoint y: 143, endPoint x: 342, endPoint y: 102, distance: 41.5
click at [342, 102] on div at bounding box center [359, 102] width 80 height 178
click at [358, 160] on div at bounding box center [359, 102] width 80 height 178
drag, startPoint x: 369, startPoint y: 141, endPoint x: 371, endPoint y: 107, distance: 34.4
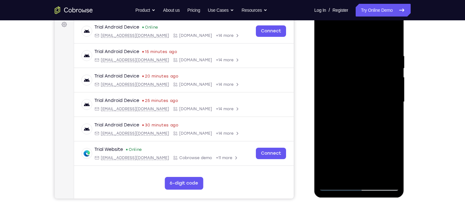
click at [371, 107] on div at bounding box center [359, 102] width 80 height 178
drag, startPoint x: 344, startPoint y: 147, endPoint x: 343, endPoint y: 109, distance: 37.8
click at [343, 109] on div at bounding box center [359, 102] width 80 height 178
drag, startPoint x: 380, startPoint y: 121, endPoint x: 376, endPoint y: 96, distance: 25.4
click at [376, 96] on div at bounding box center [359, 102] width 80 height 178
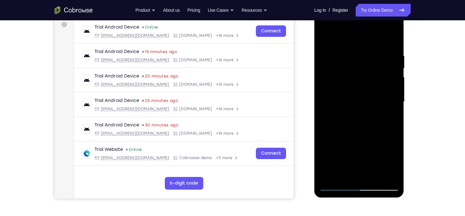
click at [394, 176] on div at bounding box center [359, 102] width 80 height 178
drag, startPoint x: 382, startPoint y: 124, endPoint x: 382, endPoint y: 97, distance: 26.7
click at [382, 97] on div at bounding box center [359, 102] width 80 height 178
drag, startPoint x: 364, startPoint y: 93, endPoint x: 361, endPoint y: 151, distance: 57.6
click at [361, 151] on div at bounding box center [359, 102] width 80 height 178
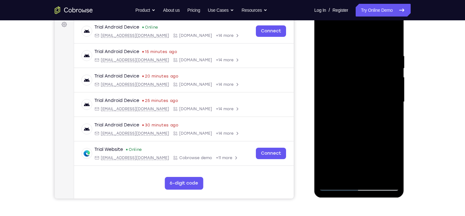
drag, startPoint x: 358, startPoint y: 103, endPoint x: 355, endPoint y: 163, distance: 60.8
click at [355, 163] on div at bounding box center [359, 102] width 80 height 178
drag, startPoint x: 350, startPoint y: 92, endPoint x: 350, endPoint y: 148, distance: 55.3
click at [350, 148] on div at bounding box center [359, 102] width 80 height 178
drag, startPoint x: 352, startPoint y: 84, endPoint x: 351, endPoint y: 153, distance: 69.3
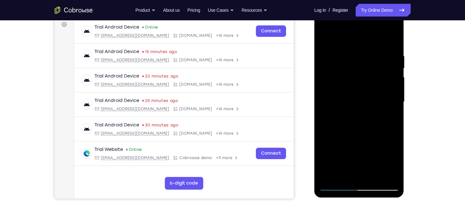
click at [351, 153] on div at bounding box center [359, 102] width 80 height 178
drag, startPoint x: 347, startPoint y: 83, endPoint x: 343, endPoint y: 128, distance: 44.7
click at [343, 128] on div at bounding box center [359, 102] width 80 height 178
drag, startPoint x: 344, startPoint y: 92, endPoint x: 345, endPoint y: 139, distance: 46.8
click at [345, 139] on div at bounding box center [359, 102] width 80 height 178
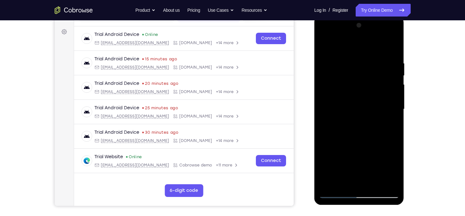
scroll to position [90, 0]
click at [338, 194] on div at bounding box center [359, 109] width 80 height 178
click at [395, 51] on div at bounding box center [359, 109] width 80 height 178
click at [369, 132] on div at bounding box center [359, 109] width 80 height 178
click at [342, 155] on div at bounding box center [359, 109] width 80 height 178
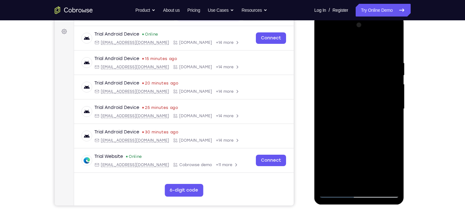
click at [358, 60] on div at bounding box center [359, 109] width 80 height 178
click at [361, 59] on div at bounding box center [359, 109] width 80 height 178
drag, startPoint x: 360, startPoint y: 108, endPoint x: 358, endPoint y: 73, distance: 34.7
click at [358, 73] on div at bounding box center [359, 109] width 80 height 178
drag, startPoint x: 351, startPoint y: 132, endPoint x: 349, endPoint y: 98, distance: 34.4
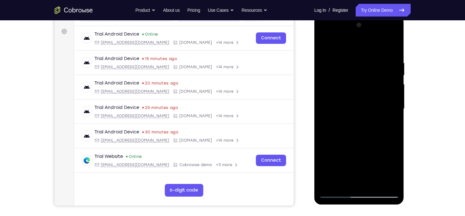
click at [349, 98] on div at bounding box center [359, 109] width 80 height 178
drag, startPoint x: 350, startPoint y: 138, endPoint x: 354, endPoint y: 86, distance: 52.3
click at [354, 86] on div at bounding box center [359, 109] width 80 height 178
drag, startPoint x: 348, startPoint y: 137, endPoint x: 348, endPoint y: 95, distance: 42.0
click at [348, 95] on div at bounding box center [359, 109] width 80 height 178
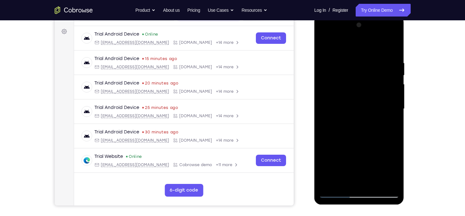
drag, startPoint x: 349, startPoint y: 139, endPoint x: 351, endPoint y: 79, distance: 60.7
click at [351, 79] on div at bounding box center [359, 109] width 80 height 178
drag, startPoint x: 349, startPoint y: 70, endPoint x: 351, endPoint y: 126, distance: 55.7
click at [351, 126] on div at bounding box center [359, 109] width 80 height 178
drag, startPoint x: 355, startPoint y: 83, endPoint x: 354, endPoint y: 131, distance: 48.0
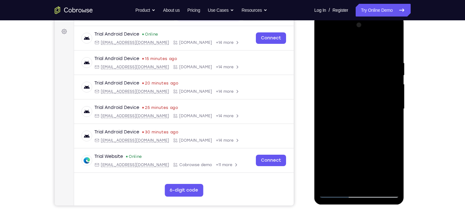
click at [354, 131] on div at bounding box center [359, 109] width 80 height 178
drag, startPoint x: 357, startPoint y: 90, endPoint x: 355, endPoint y: 123, distance: 32.5
click at [355, 123] on div at bounding box center [359, 109] width 80 height 178
drag, startPoint x: 353, startPoint y: 82, endPoint x: 354, endPoint y: 109, distance: 26.7
click at [354, 109] on div at bounding box center [359, 109] width 80 height 178
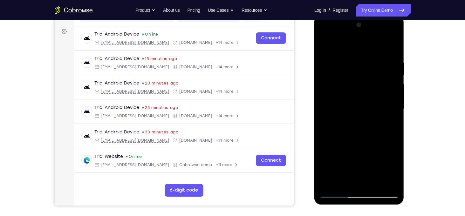
click at [353, 59] on div at bounding box center [359, 109] width 80 height 178
click at [346, 85] on div at bounding box center [359, 109] width 80 height 178
click at [358, 177] on div at bounding box center [359, 109] width 80 height 178
click at [356, 106] on div at bounding box center [359, 109] width 80 height 178
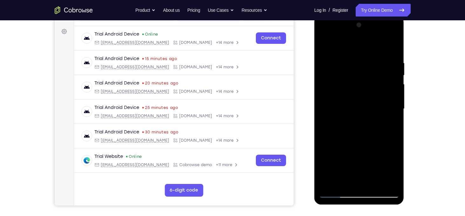
click at [357, 113] on div at bounding box center [359, 109] width 80 height 178
click at [372, 183] on div at bounding box center [359, 109] width 80 height 178
click at [362, 144] on div at bounding box center [359, 109] width 80 height 178
click at [358, 106] on div at bounding box center [359, 109] width 80 height 178
click at [327, 45] on div at bounding box center [359, 109] width 80 height 178
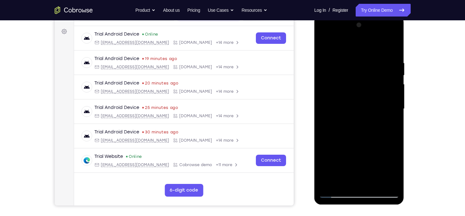
click at [330, 88] on div at bounding box center [359, 109] width 80 height 178
click at [334, 47] on div at bounding box center [359, 109] width 80 height 178
drag, startPoint x: 363, startPoint y: 93, endPoint x: 361, endPoint y: 74, distance: 18.9
click at [361, 74] on div at bounding box center [359, 109] width 80 height 178
drag, startPoint x: 355, startPoint y: 61, endPoint x: 360, endPoint y: 100, distance: 39.1
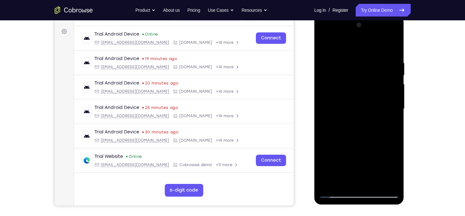
click at [360, 100] on div at bounding box center [359, 109] width 80 height 178
click at [377, 58] on div at bounding box center [359, 109] width 80 height 178
drag, startPoint x: 332, startPoint y: 83, endPoint x: 335, endPoint y: 61, distance: 22.5
click at [335, 61] on div at bounding box center [359, 109] width 80 height 178
click at [352, 125] on div at bounding box center [359, 109] width 80 height 178
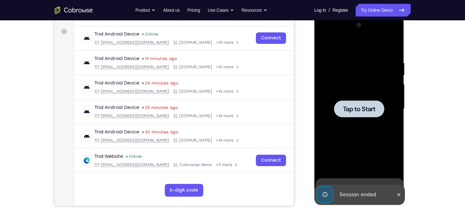
click at [352, 125] on div at bounding box center [359, 109] width 80 height 178
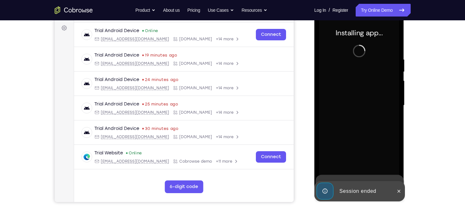
scroll to position [94, 0]
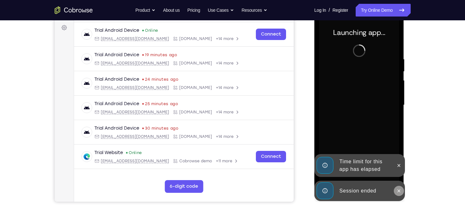
click at [399, 190] on icon at bounding box center [399, 191] width 5 height 5
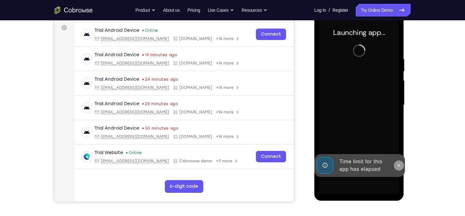
click at [398, 168] on icon at bounding box center [399, 165] width 5 height 5
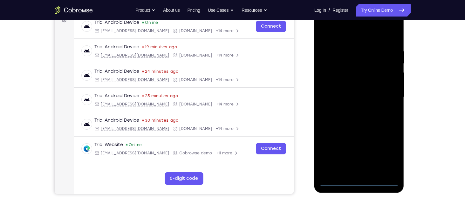
scroll to position [101, 0]
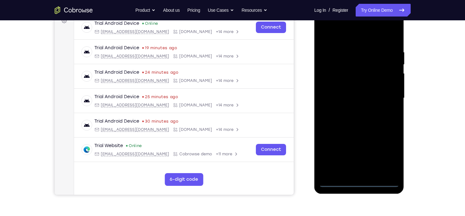
click at [358, 182] on div at bounding box center [359, 98] width 80 height 178
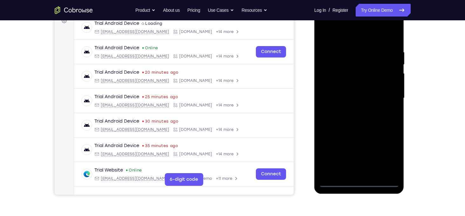
scroll to position [92, 0]
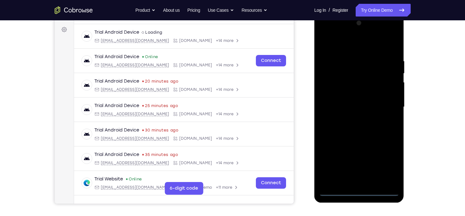
click at [390, 160] on div at bounding box center [359, 107] width 80 height 178
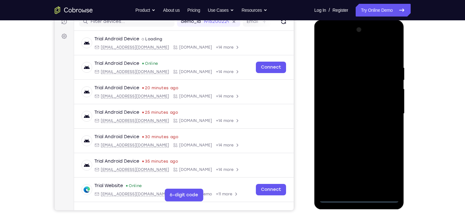
scroll to position [86, 0]
click at [326, 40] on div at bounding box center [359, 113] width 80 height 178
click at [384, 111] on div at bounding box center [359, 113] width 80 height 178
click at [352, 124] on div at bounding box center [359, 113] width 80 height 178
click at [366, 106] on div at bounding box center [359, 113] width 80 height 178
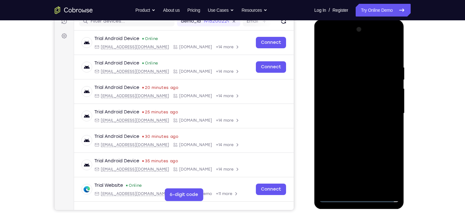
click at [363, 102] on div at bounding box center [359, 113] width 80 height 178
click at [348, 114] on div at bounding box center [359, 113] width 80 height 178
click at [358, 143] on div at bounding box center [359, 113] width 80 height 178
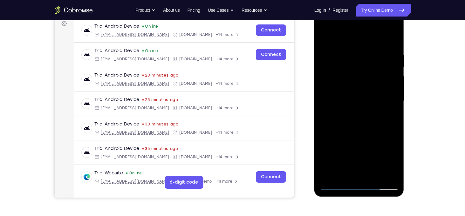
scroll to position [99, 0]
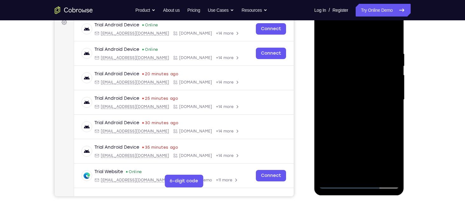
click at [376, 175] on div at bounding box center [359, 100] width 80 height 178
click at [369, 133] on div at bounding box center [359, 100] width 80 height 178
click at [364, 81] on div at bounding box center [359, 100] width 80 height 178
click at [345, 140] on div at bounding box center [359, 100] width 80 height 178
click at [393, 37] on div at bounding box center [359, 100] width 80 height 178
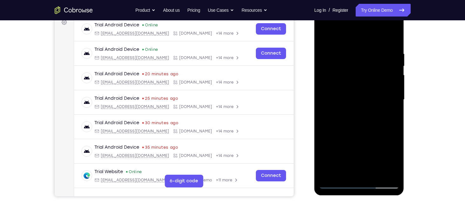
click at [355, 171] on div at bounding box center [359, 100] width 80 height 178
drag, startPoint x: 384, startPoint y: 64, endPoint x: 370, endPoint y: 94, distance: 33.6
click at [370, 94] on div at bounding box center [359, 100] width 80 height 178
drag, startPoint x: 380, startPoint y: 82, endPoint x: 376, endPoint y: 95, distance: 13.9
click at [376, 95] on div at bounding box center [359, 100] width 80 height 178
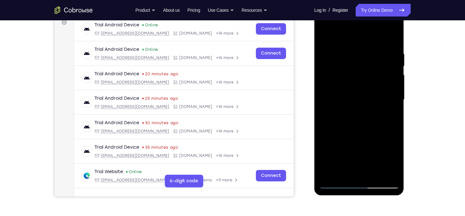
click at [340, 77] on div at bounding box center [359, 100] width 80 height 178
click at [351, 77] on div at bounding box center [359, 100] width 80 height 178
click at [343, 117] on div at bounding box center [359, 100] width 80 height 178
click at [387, 115] on div at bounding box center [359, 100] width 80 height 178
click at [344, 86] on div at bounding box center [359, 100] width 80 height 178
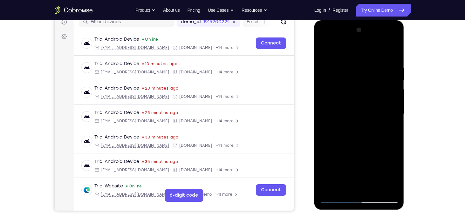
scroll to position [96, 0]
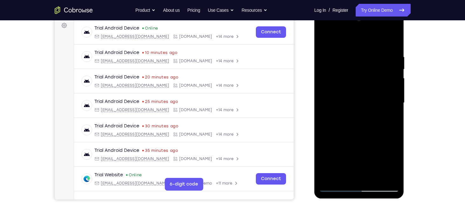
drag, startPoint x: 382, startPoint y: 100, endPoint x: 370, endPoint y: 145, distance: 46.7
click at [370, 145] on div at bounding box center [359, 103] width 80 height 178
drag, startPoint x: 376, startPoint y: 117, endPoint x: 372, endPoint y: 144, distance: 27.0
click at [372, 144] on div at bounding box center [359, 103] width 80 height 178
drag, startPoint x: 372, startPoint y: 144, endPoint x: 380, endPoint y: 62, distance: 82.5
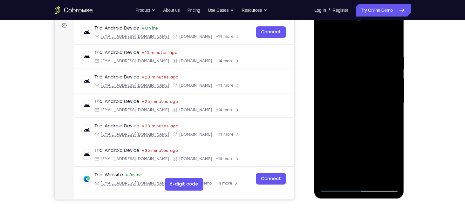
click at [380, 62] on div at bounding box center [359, 103] width 80 height 178
drag, startPoint x: 380, startPoint y: 62, endPoint x: 372, endPoint y: 139, distance: 78.0
click at [372, 139] on div at bounding box center [359, 103] width 80 height 178
drag, startPoint x: 379, startPoint y: 117, endPoint x: 376, endPoint y: 143, distance: 26.2
click at [376, 143] on div at bounding box center [359, 103] width 80 height 178
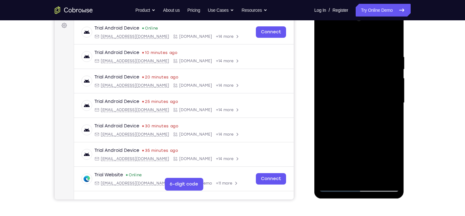
drag, startPoint x: 376, startPoint y: 143, endPoint x: 373, endPoint y: 173, distance: 30.3
click at [373, 173] on div at bounding box center [359, 103] width 80 height 178
drag, startPoint x: 384, startPoint y: 153, endPoint x: 377, endPoint y: 68, distance: 85.8
click at [377, 68] on div at bounding box center [359, 103] width 80 height 178
drag, startPoint x: 374, startPoint y: 147, endPoint x: 378, endPoint y: 87, distance: 60.2
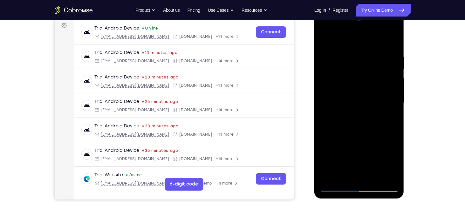
click at [378, 87] on div at bounding box center [359, 103] width 80 height 178
click at [350, 176] on div at bounding box center [359, 103] width 80 height 178
drag, startPoint x: 349, startPoint y: 88, endPoint x: 341, endPoint y: 138, distance: 50.7
click at [341, 138] on div at bounding box center [359, 103] width 80 height 178
drag, startPoint x: 363, startPoint y: 76, endPoint x: 357, endPoint y: 112, distance: 36.4
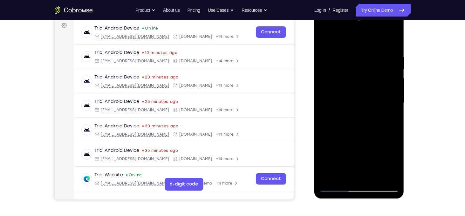
click at [357, 112] on div at bounding box center [359, 103] width 80 height 178
click at [346, 67] on div at bounding box center [359, 103] width 80 height 178
click at [393, 41] on div at bounding box center [359, 103] width 80 height 178
drag, startPoint x: 359, startPoint y: 129, endPoint x: 369, endPoint y: 45, distance: 84.8
click at [369, 45] on div at bounding box center [359, 103] width 80 height 178
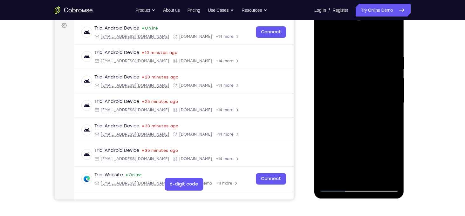
click at [349, 172] on div at bounding box center [359, 103] width 80 height 178
click at [351, 108] on div at bounding box center [359, 103] width 80 height 178
click at [349, 177] on div at bounding box center [359, 103] width 80 height 178
click at [339, 93] on div at bounding box center [359, 103] width 80 height 178
click at [354, 142] on div at bounding box center [359, 103] width 80 height 178
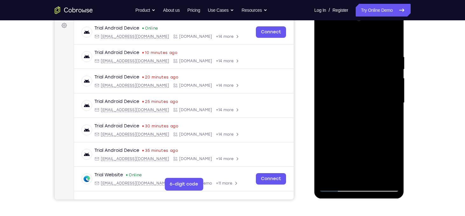
click at [338, 78] on div at bounding box center [359, 103] width 80 height 178
click at [351, 137] on div at bounding box center [359, 103] width 80 height 178
click at [347, 120] on div at bounding box center [359, 103] width 80 height 178
click at [342, 72] on div at bounding box center [359, 103] width 80 height 178
click at [369, 128] on div at bounding box center [359, 103] width 80 height 178
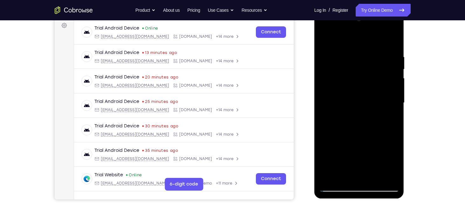
click at [324, 41] on div at bounding box center [359, 103] width 80 height 178
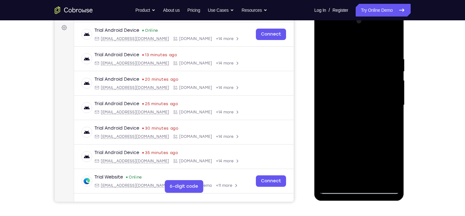
scroll to position [93, 0]
click at [368, 90] on div at bounding box center [359, 106] width 80 height 178
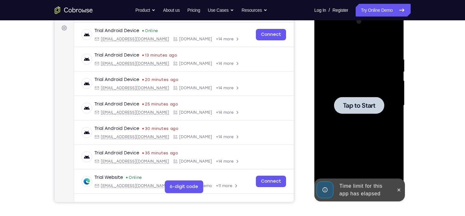
click at [349, 100] on div at bounding box center [359, 105] width 50 height 17
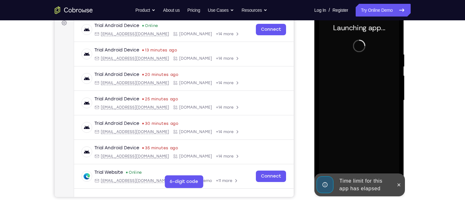
scroll to position [99, 0]
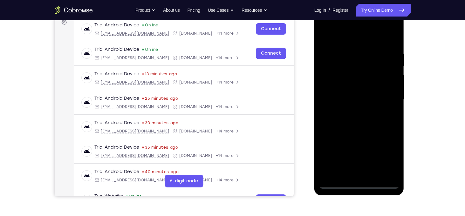
click at [360, 186] on div at bounding box center [359, 100] width 80 height 178
click at [389, 156] on div at bounding box center [359, 100] width 80 height 178
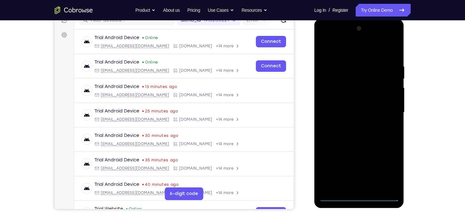
scroll to position [86, 0]
click at [326, 39] on div at bounding box center [359, 113] width 80 height 178
click at [385, 112] on div at bounding box center [359, 113] width 80 height 178
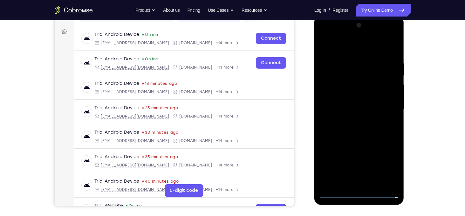
click at [352, 119] on div at bounding box center [359, 109] width 80 height 178
click at [358, 106] on div at bounding box center [359, 109] width 80 height 178
click at [383, 98] on div at bounding box center [359, 109] width 80 height 178
click at [371, 108] on div at bounding box center [359, 109] width 80 height 178
click at [359, 131] on div at bounding box center [359, 109] width 80 height 178
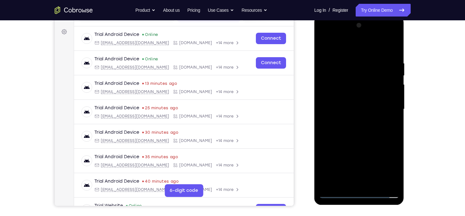
click at [360, 128] on div at bounding box center [359, 109] width 80 height 178
drag, startPoint x: 342, startPoint y: 52, endPoint x: 338, endPoint y: 39, distance: 13.5
click at [338, 39] on div at bounding box center [359, 109] width 80 height 178
click at [347, 130] on div at bounding box center [359, 109] width 80 height 178
click at [365, 136] on div at bounding box center [359, 109] width 80 height 178
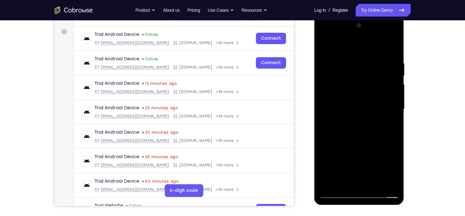
click at [374, 188] on div at bounding box center [359, 109] width 80 height 178
click at [360, 141] on div at bounding box center [359, 109] width 80 height 178
click at [365, 91] on div at bounding box center [359, 109] width 80 height 178
click at [347, 183] on div at bounding box center [359, 109] width 80 height 178
drag, startPoint x: 358, startPoint y: 81, endPoint x: 353, endPoint y: 105, distance: 24.1
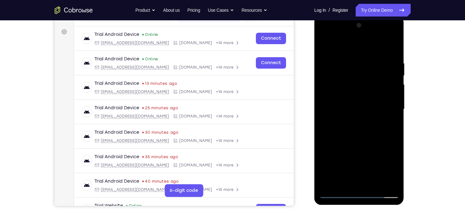
click at [353, 105] on div at bounding box center [359, 109] width 80 height 178
drag, startPoint x: 356, startPoint y: 81, endPoint x: 352, endPoint y: 124, distance: 42.9
click at [352, 124] on div at bounding box center [359, 109] width 80 height 178
drag, startPoint x: 355, startPoint y: 80, endPoint x: 354, endPoint y: 115, distance: 34.4
click at [354, 115] on div at bounding box center [359, 109] width 80 height 178
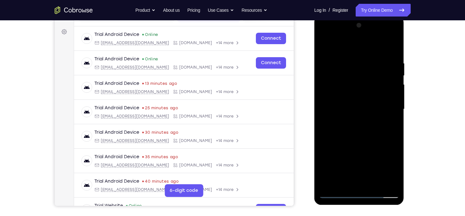
drag, startPoint x: 365, startPoint y: 80, endPoint x: 362, endPoint y: 122, distance: 41.8
click at [362, 122] on div at bounding box center [359, 109] width 80 height 178
drag, startPoint x: 366, startPoint y: 86, endPoint x: 361, endPoint y: 117, distance: 31.2
click at [361, 117] on div at bounding box center [359, 109] width 80 height 178
drag, startPoint x: 362, startPoint y: 78, endPoint x: 363, endPoint y: 114, distance: 36.9
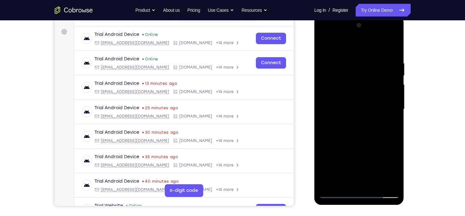
click at [363, 114] on div at bounding box center [359, 109] width 80 height 178
drag, startPoint x: 357, startPoint y: 71, endPoint x: 356, endPoint y: 104, distance: 32.4
click at [356, 104] on div at bounding box center [359, 109] width 80 height 178
drag, startPoint x: 363, startPoint y: 78, endPoint x: 362, endPoint y: 121, distance: 43.9
click at [362, 121] on div at bounding box center [359, 109] width 80 height 178
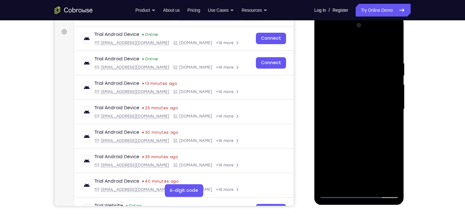
drag, startPoint x: 363, startPoint y: 78, endPoint x: 362, endPoint y: 117, distance: 39.8
click at [362, 117] on div at bounding box center [359, 109] width 80 height 178
click at [366, 86] on div at bounding box center [359, 109] width 80 height 178
click at [334, 164] on div at bounding box center [359, 109] width 80 height 178
drag, startPoint x: 343, startPoint y: 111, endPoint x: 347, endPoint y: 62, distance: 49.4
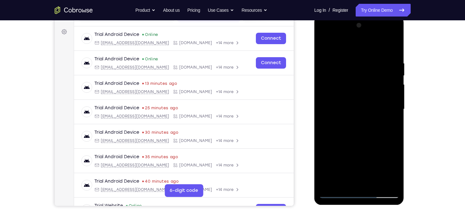
click at [347, 62] on div at bounding box center [359, 109] width 80 height 178
drag, startPoint x: 348, startPoint y: 68, endPoint x: 341, endPoint y: 117, distance: 49.7
click at [341, 117] on div at bounding box center [359, 109] width 80 height 178
click at [325, 46] on div at bounding box center [359, 109] width 80 height 178
click at [325, 45] on div at bounding box center [359, 109] width 80 height 178
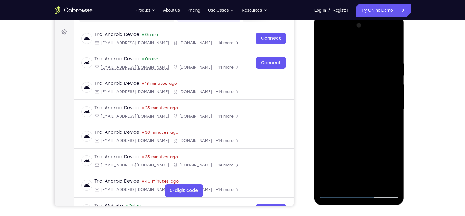
drag, startPoint x: 356, startPoint y: 153, endPoint x: 348, endPoint y: 116, distance: 38.4
click at [348, 116] on div at bounding box center [359, 109] width 80 height 178
drag, startPoint x: 334, startPoint y: 79, endPoint x: 334, endPoint y: 91, distance: 11.8
click at [334, 91] on div at bounding box center [359, 109] width 80 height 178
click at [324, 43] on div at bounding box center [359, 109] width 80 height 178
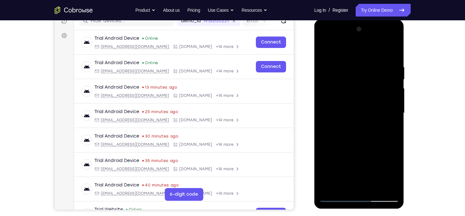
scroll to position [86, 0]
click at [326, 49] on div at bounding box center [359, 113] width 80 height 178
click at [373, 190] on div at bounding box center [359, 113] width 80 height 178
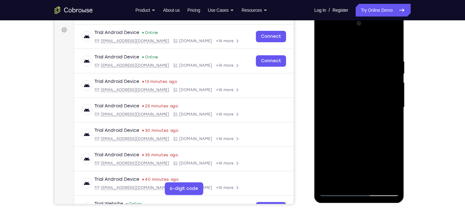
scroll to position [92, 0]
drag, startPoint x: 359, startPoint y: 112, endPoint x: 358, endPoint y: 153, distance: 40.4
click at [358, 153] on div at bounding box center [359, 107] width 80 height 178
click at [347, 89] on div at bounding box center [359, 107] width 80 height 178
click at [338, 182] on div at bounding box center [359, 107] width 80 height 178
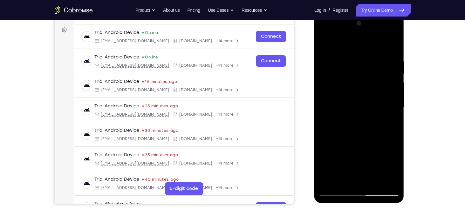
click at [353, 78] on div at bounding box center [359, 107] width 80 height 178
click at [380, 132] on div at bounding box center [359, 107] width 80 height 178
click at [327, 44] on div at bounding box center [359, 107] width 80 height 178
click at [359, 91] on div at bounding box center [359, 107] width 80 height 178
click at [350, 178] on div at bounding box center [359, 107] width 80 height 178
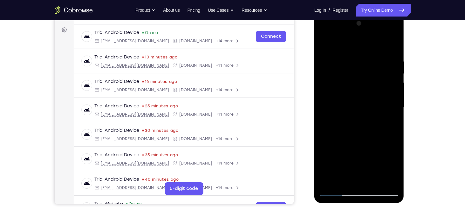
click at [338, 104] on div at bounding box center [359, 107] width 80 height 178
click at [362, 161] on div at bounding box center [359, 107] width 80 height 178
click at [351, 177] on div at bounding box center [359, 107] width 80 height 178
drag, startPoint x: 342, startPoint y: 114, endPoint x: 329, endPoint y: 37, distance: 77.5
click at [329, 37] on div at bounding box center [359, 107] width 80 height 178
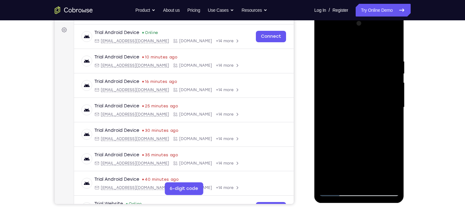
click at [346, 125] on div at bounding box center [359, 107] width 80 height 178
click at [336, 121] on div at bounding box center [359, 107] width 80 height 178
click at [326, 44] on div at bounding box center [359, 107] width 80 height 178
click at [329, 45] on div at bounding box center [359, 107] width 80 height 178
click at [351, 60] on div at bounding box center [359, 107] width 80 height 178
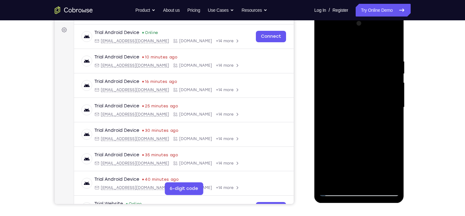
click at [390, 103] on div at bounding box center [359, 107] width 80 height 178
click at [390, 104] on div at bounding box center [359, 107] width 80 height 178
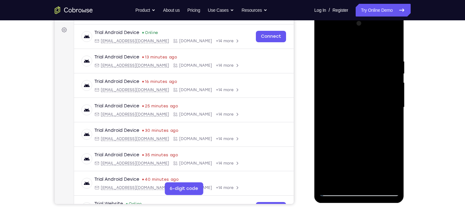
click at [391, 81] on div at bounding box center [359, 107] width 80 height 178
click at [390, 83] on div at bounding box center [359, 107] width 80 height 178
click at [390, 66] on div at bounding box center [359, 107] width 80 height 178
click at [395, 58] on div at bounding box center [359, 107] width 80 height 178
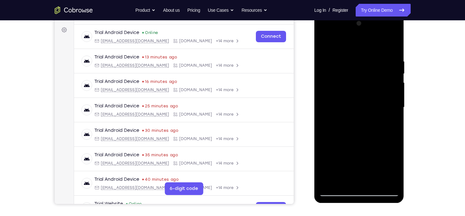
click at [390, 47] on div at bounding box center [359, 107] width 80 height 178
click at [376, 183] on div at bounding box center [359, 107] width 80 height 178
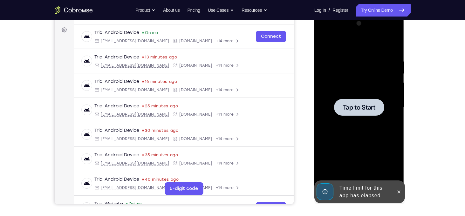
click at [353, 90] on div at bounding box center [359, 107] width 80 height 178
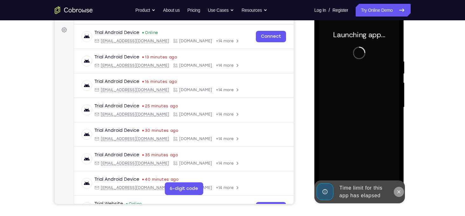
click at [399, 192] on icon at bounding box center [399, 192] width 5 height 5
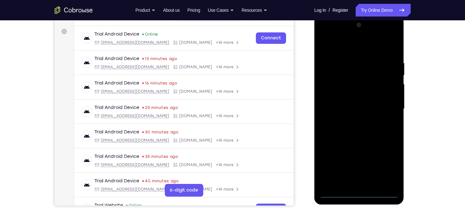
scroll to position [90, 0]
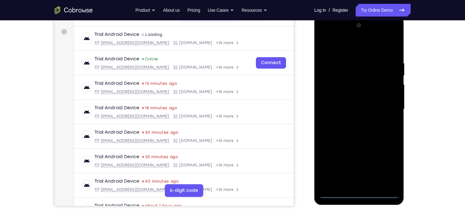
click at [358, 195] on div at bounding box center [359, 109] width 80 height 178
click at [386, 166] on div at bounding box center [359, 109] width 80 height 178
click at [325, 34] on div at bounding box center [359, 109] width 80 height 178
click at [382, 101] on div at bounding box center [359, 109] width 80 height 178
click at [366, 185] on div at bounding box center [359, 109] width 80 height 178
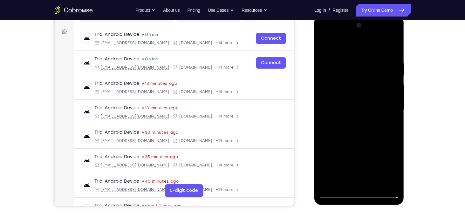
click at [362, 103] on div at bounding box center [359, 109] width 80 height 178
click at [355, 95] on div at bounding box center [359, 109] width 80 height 178
click at [343, 111] on div at bounding box center [359, 109] width 80 height 178
click at [352, 129] on div at bounding box center [359, 109] width 80 height 178
click at [362, 124] on div at bounding box center [359, 109] width 80 height 178
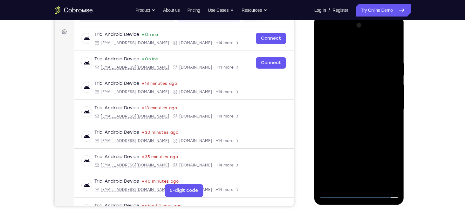
click at [358, 129] on div at bounding box center [359, 109] width 80 height 178
click at [373, 139] on div at bounding box center [359, 109] width 80 height 178
click at [376, 183] on div at bounding box center [359, 109] width 80 height 178
click at [370, 141] on div at bounding box center [359, 109] width 80 height 178
click at [378, 92] on div at bounding box center [359, 109] width 80 height 178
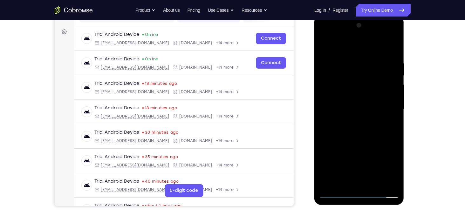
click at [349, 180] on div at bounding box center [359, 109] width 80 height 178
click at [339, 127] on div at bounding box center [359, 109] width 80 height 178
click at [327, 46] on div at bounding box center [359, 109] width 80 height 178
click at [350, 91] on div at bounding box center [359, 109] width 80 height 178
click at [349, 179] on div at bounding box center [359, 109] width 80 height 178
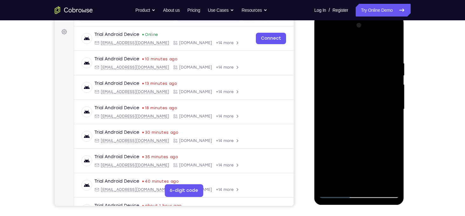
click at [385, 99] on div at bounding box center [359, 109] width 80 height 178
click at [342, 185] on div at bounding box center [359, 109] width 80 height 178
click at [390, 125] on div at bounding box center [359, 109] width 80 height 178
click at [346, 87] on div at bounding box center [359, 109] width 80 height 178
click at [359, 143] on div at bounding box center [359, 109] width 80 height 178
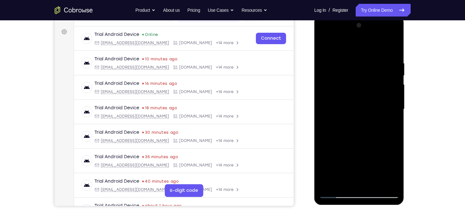
click at [339, 105] on div at bounding box center [359, 109] width 80 height 178
click at [339, 98] on div at bounding box center [359, 109] width 80 height 178
click at [357, 129] on div at bounding box center [359, 109] width 80 height 178
click at [338, 84] on div at bounding box center [359, 109] width 80 height 178
click at [340, 179] on div at bounding box center [359, 109] width 80 height 178
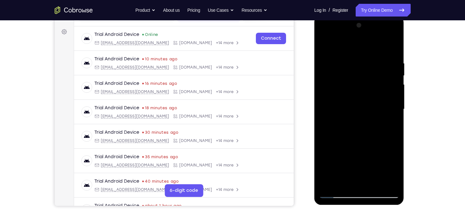
click at [324, 46] on div at bounding box center [359, 109] width 80 height 178
click at [326, 44] on div at bounding box center [359, 109] width 80 height 178
drag, startPoint x: 368, startPoint y: 151, endPoint x: 369, endPoint y: 82, distance: 69.3
click at [369, 82] on div at bounding box center [359, 109] width 80 height 178
drag, startPoint x: 364, startPoint y: 127, endPoint x: 367, endPoint y: 35, distance: 91.9
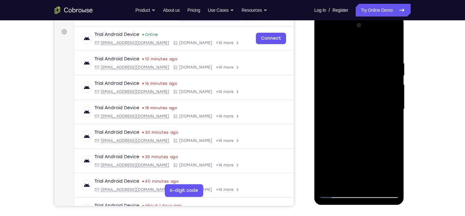
click at [367, 35] on div at bounding box center [359, 109] width 80 height 178
drag, startPoint x: 363, startPoint y: 124, endPoint x: 376, endPoint y: 54, distance: 71.2
click at [376, 54] on div at bounding box center [359, 109] width 80 height 178
drag, startPoint x: 356, startPoint y: 133, endPoint x: 365, endPoint y: 45, distance: 88.9
click at [365, 45] on div at bounding box center [359, 109] width 80 height 178
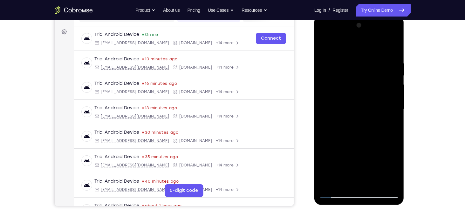
drag, startPoint x: 357, startPoint y: 121, endPoint x: 366, endPoint y: 56, distance: 66.1
click at [366, 56] on div at bounding box center [359, 109] width 80 height 178
